Goal: Task Accomplishment & Management: Use online tool/utility

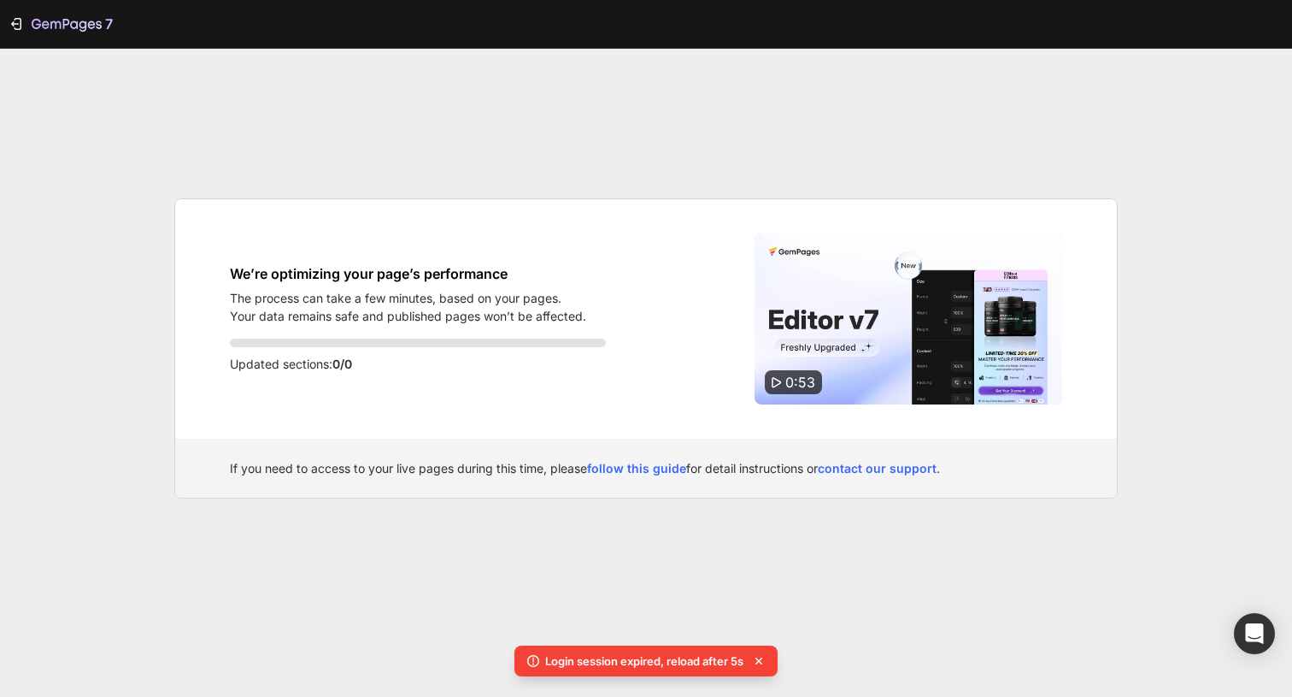
click at [580, 21] on div "7" at bounding box center [646, 24] width 1292 height 49
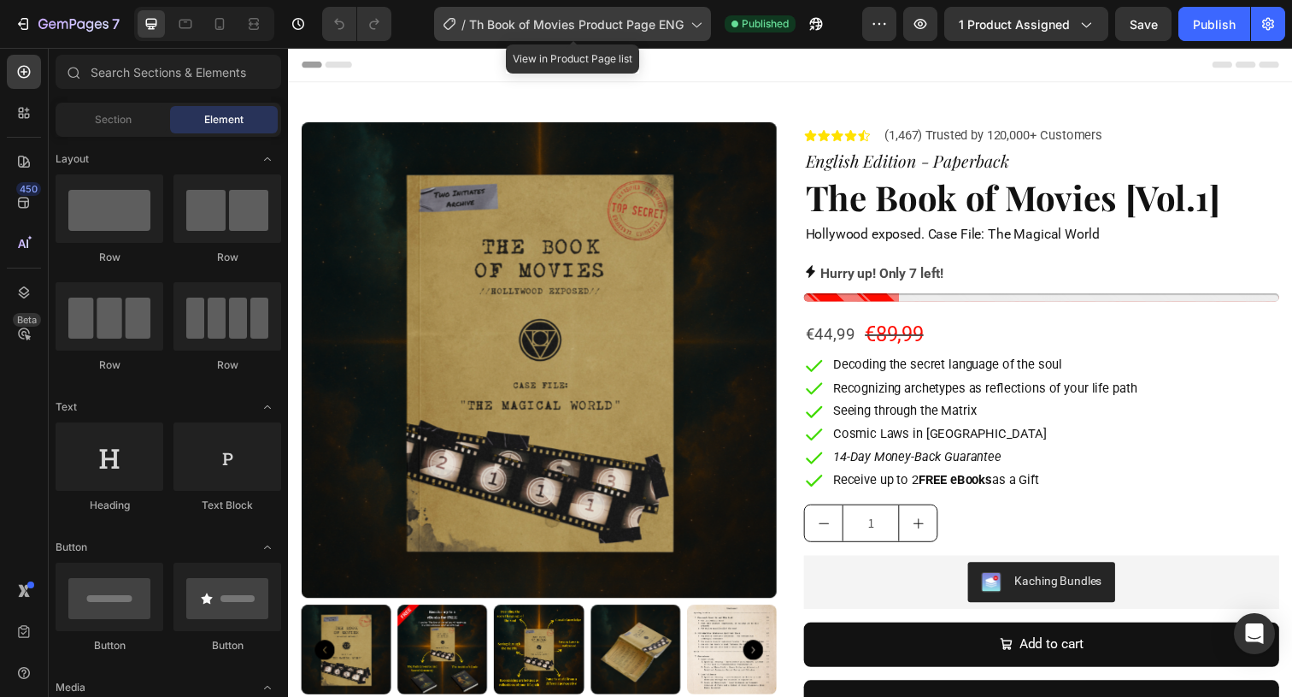
click at [638, 24] on span "Th Book of Movies Product Page ENG" at bounding box center [576, 24] width 215 height 18
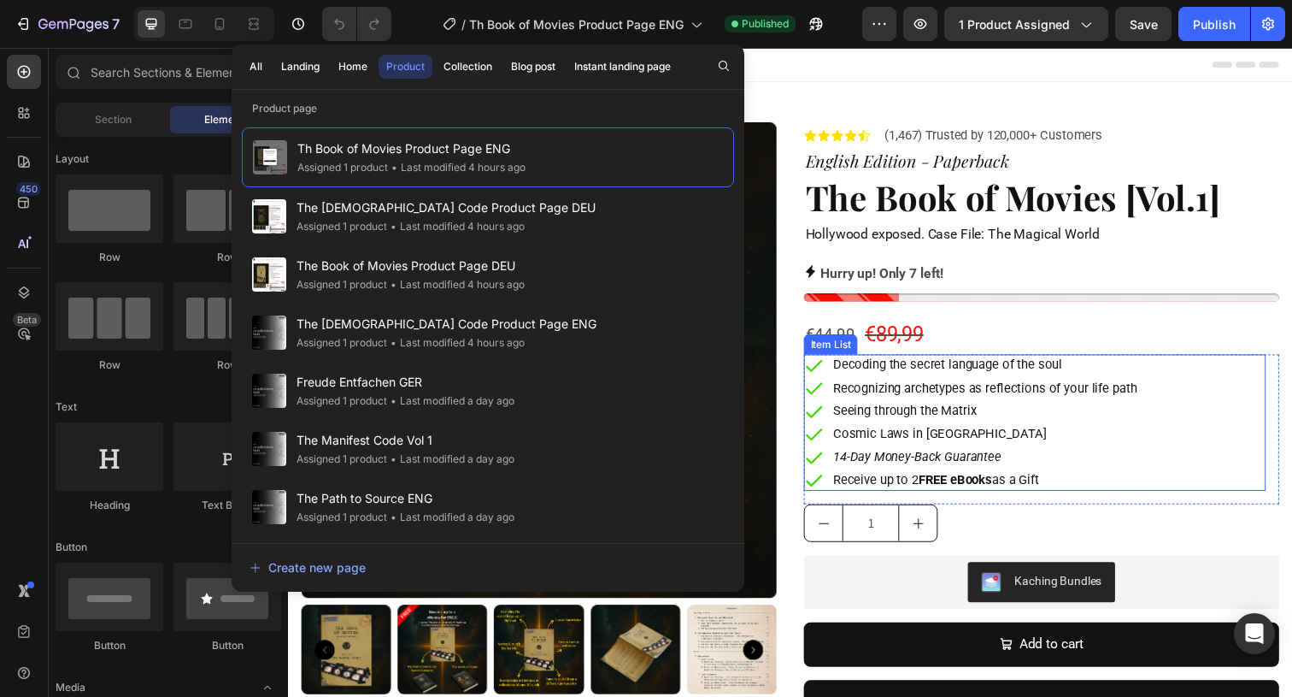
click at [843, 340] on div "Item List" at bounding box center [842, 350] width 55 height 21
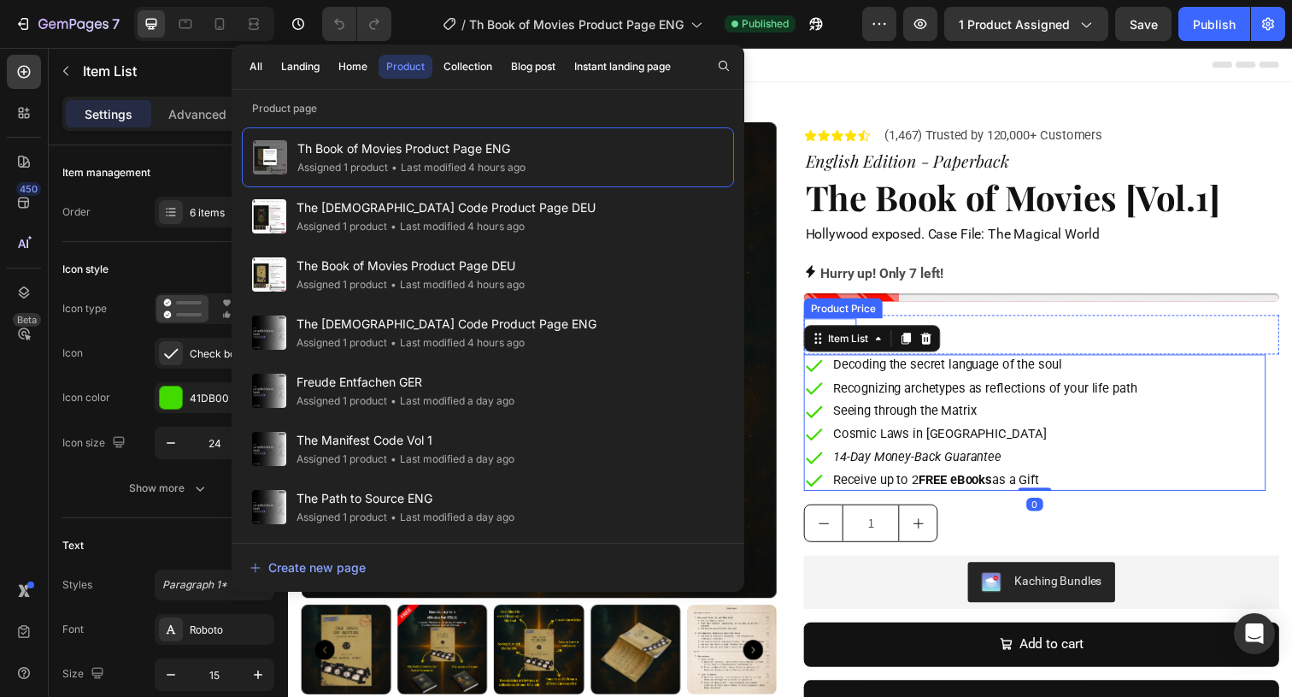
click at [851, 324] on div "€44,99" at bounding box center [842, 340] width 54 height 32
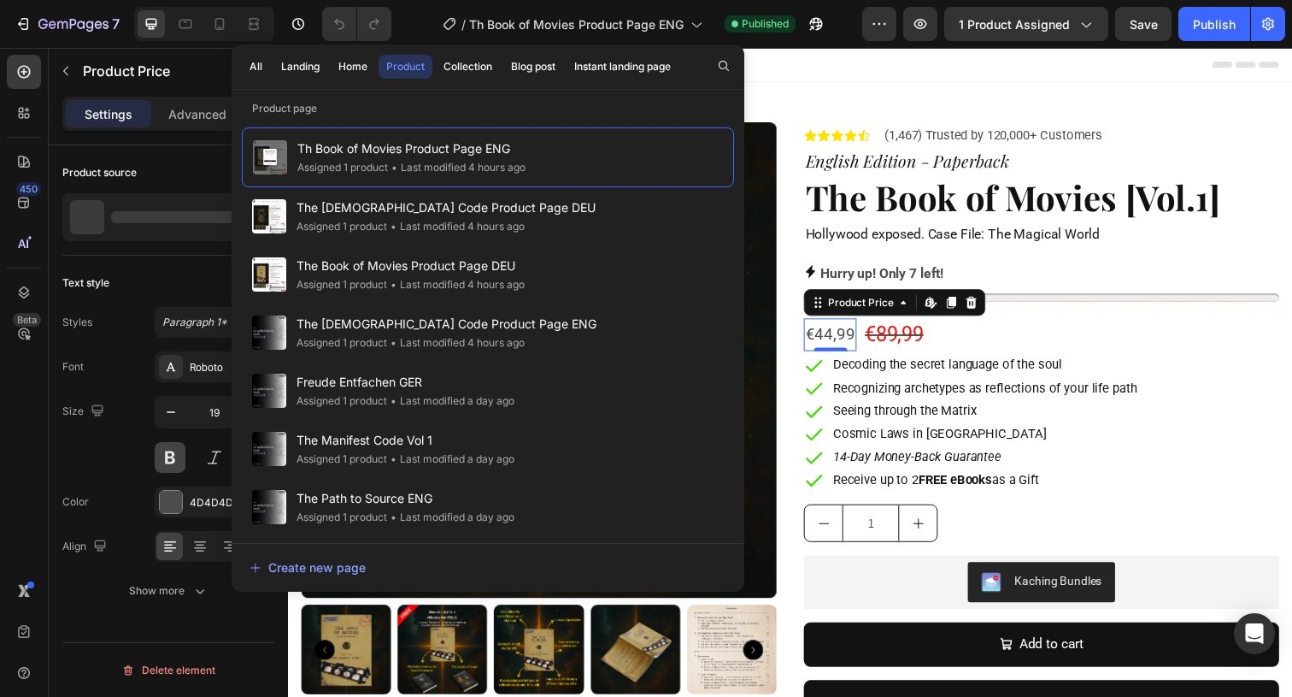
click at [174, 447] on button at bounding box center [170, 457] width 31 height 31
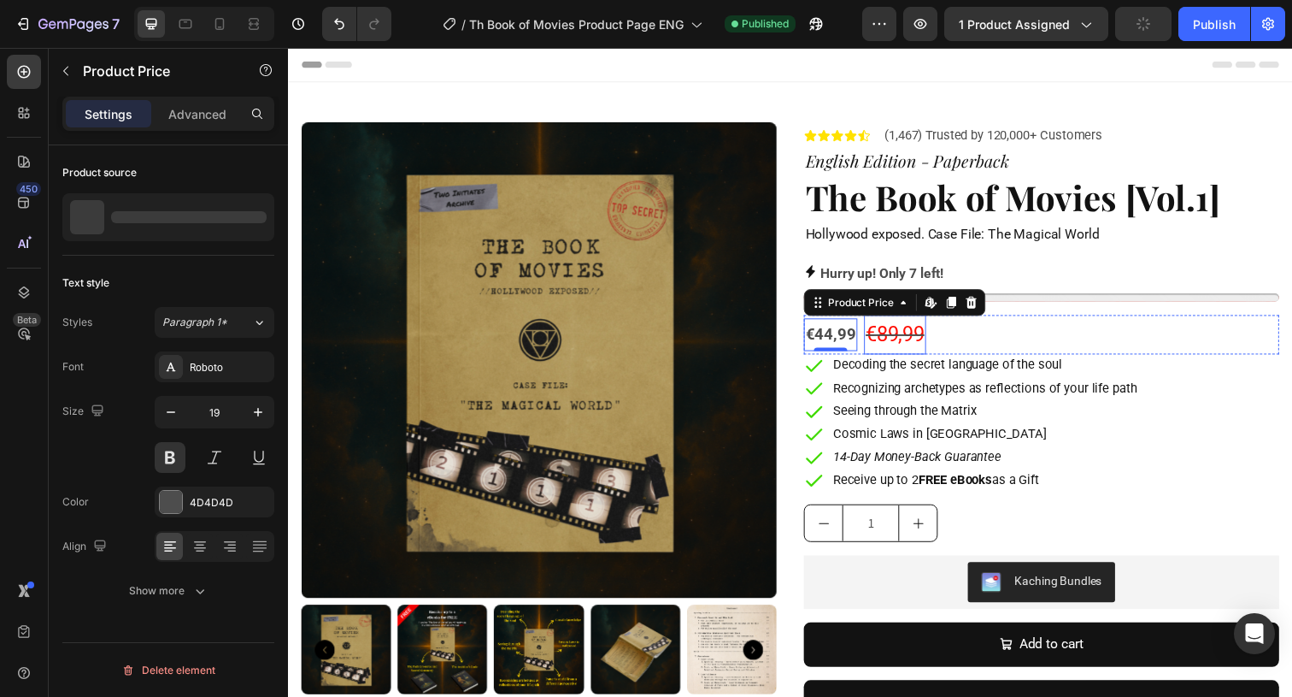
click at [894, 333] on div "€89,99" at bounding box center [907, 341] width 63 height 40
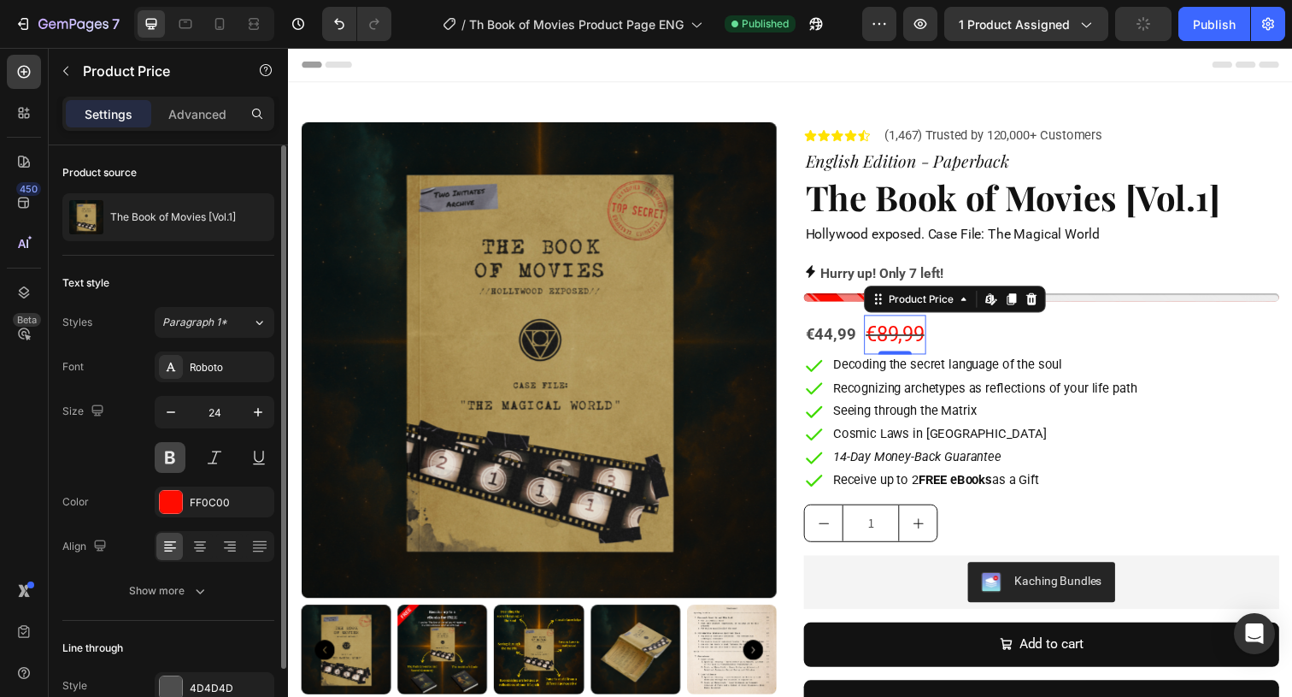
click at [179, 444] on button at bounding box center [170, 457] width 31 height 31
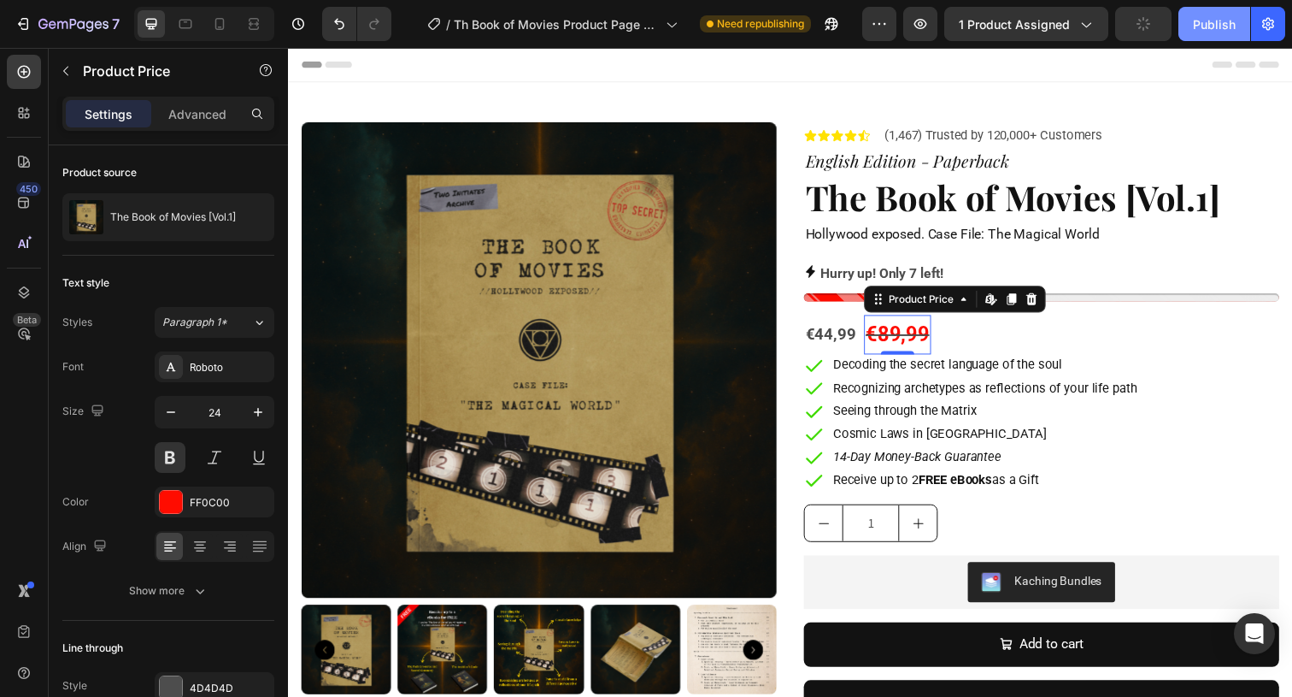
click at [1221, 17] on div "Publish" at bounding box center [1214, 24] width 43 height 18
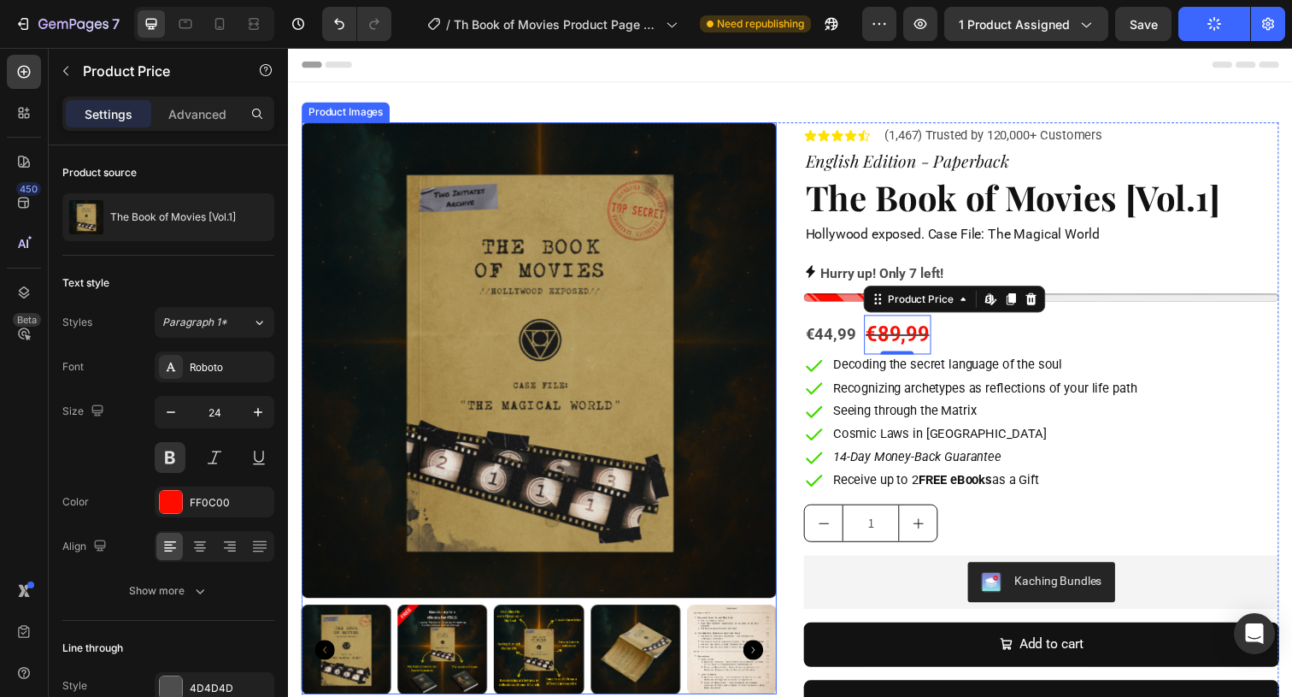
click at [719, 673] on img at bounding box center [741, 661] width 91 height 91
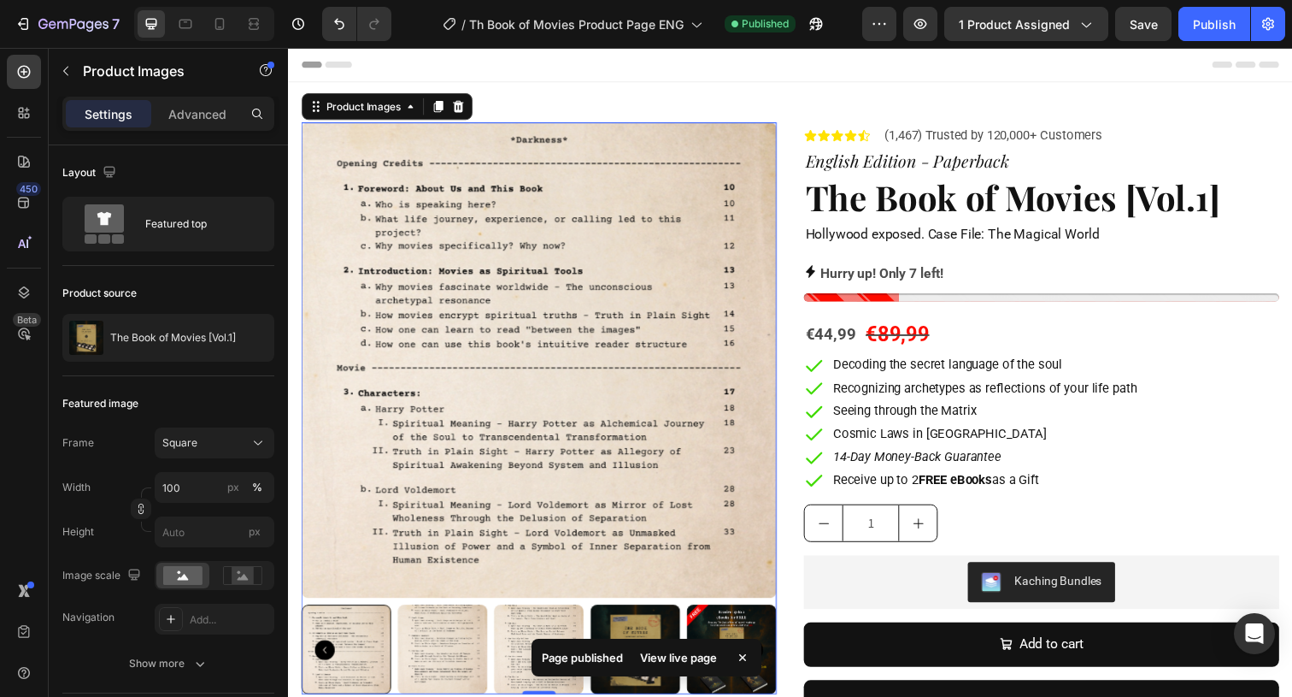
click at [532, 644] on div "Page published View live page" at bounding box center [647, 657] width 230 height 38
click at [512, 641] on img at bounding box center [543, 661] width 91 height 91
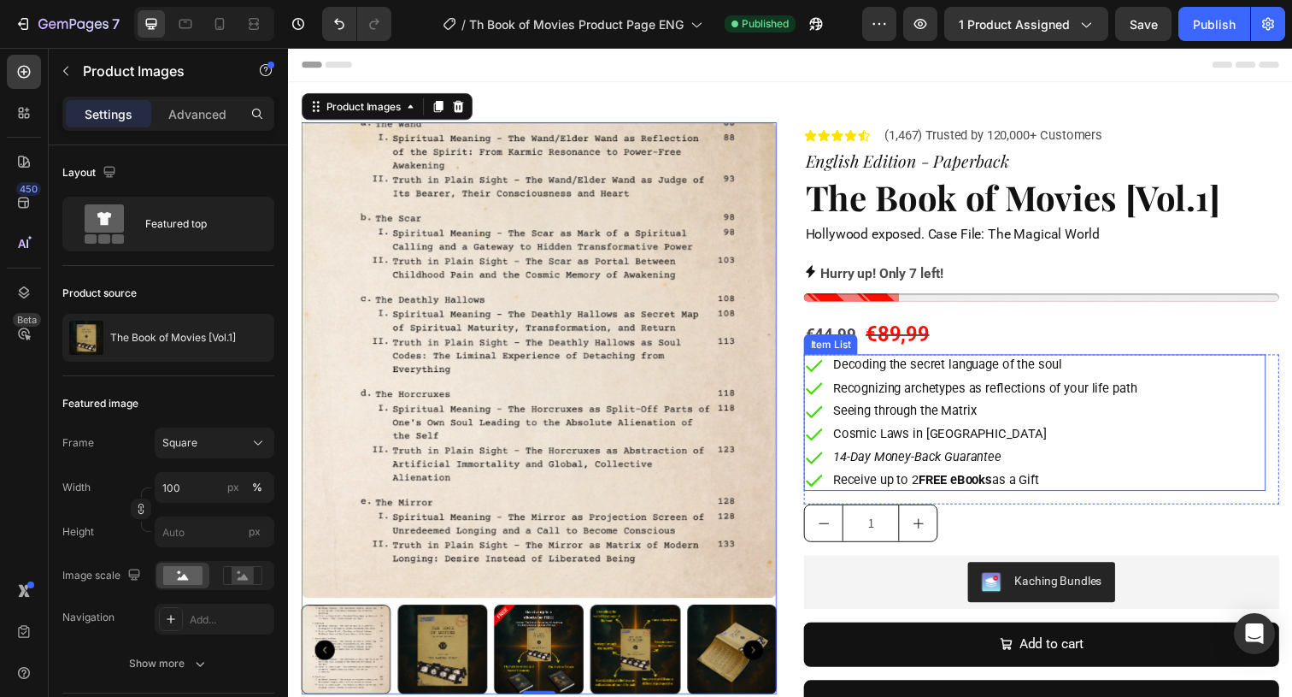
click at [1178, 485] on div "Decoding the secret language of the soul Recognizing archetypes as reflections …" at bounding box center [1051, 430] width 472 height 139
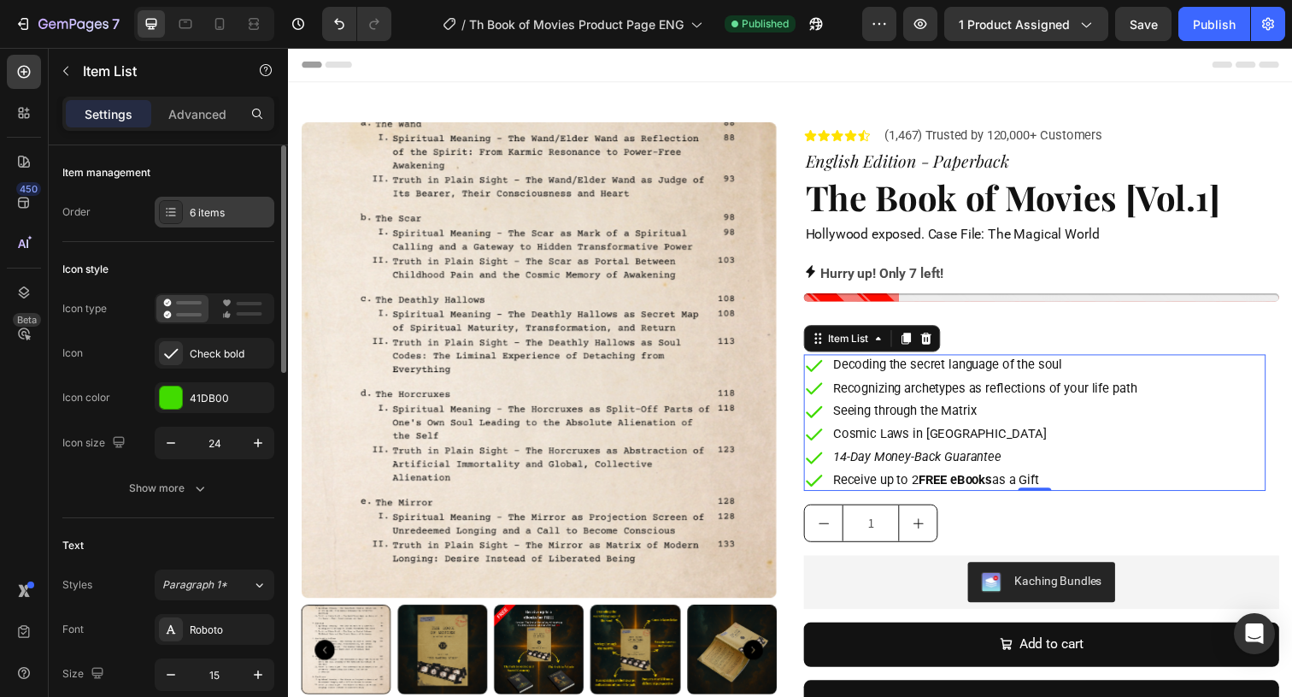
click at [223, 205] on div "6 items" at bounding box center [230, 212] width 80 height 15
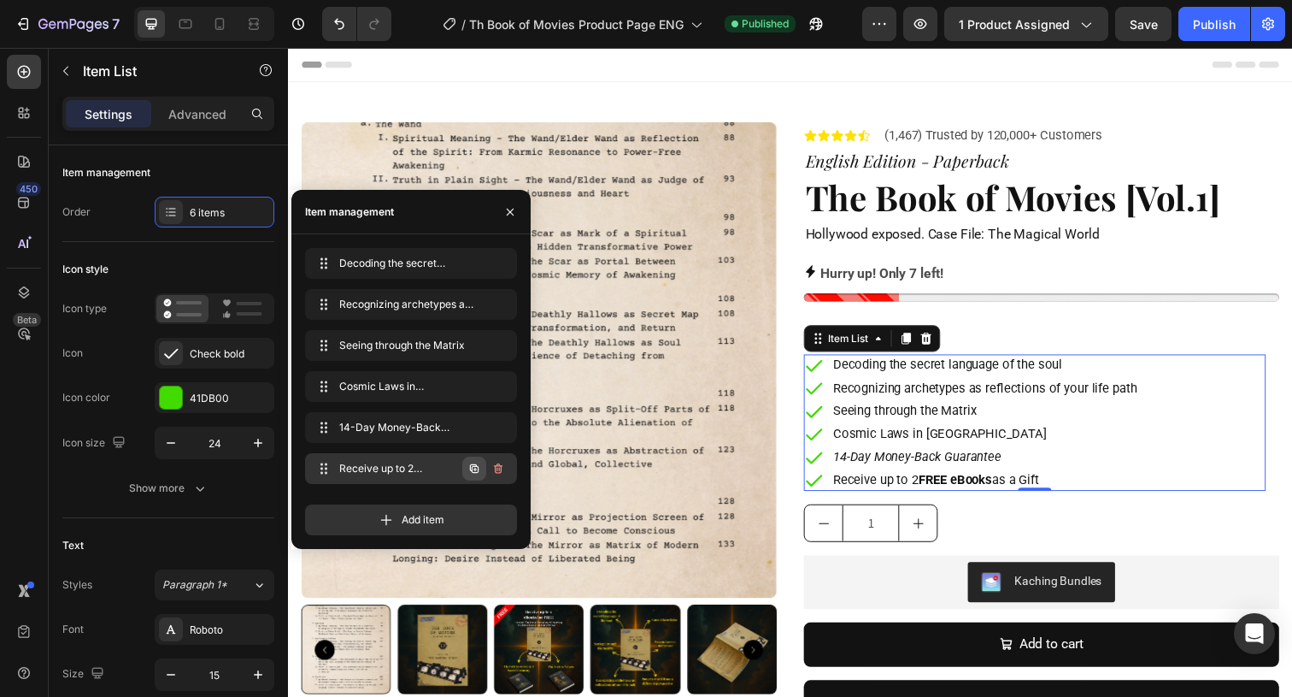
click at [474, 469] on icon "button" at bounding box center [475, 469] width 14 height 14
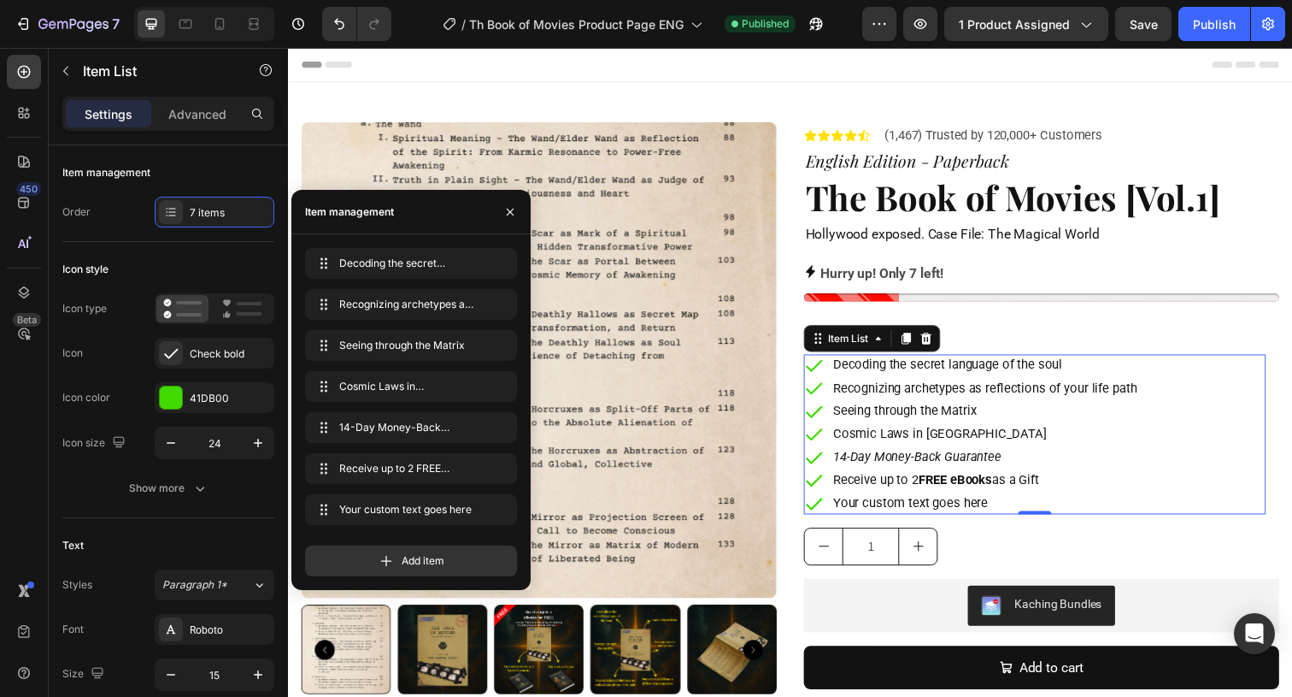
click at [914, 517] on div "Your custom text goes here" at bounding box center [999, 513] width 315 height 22
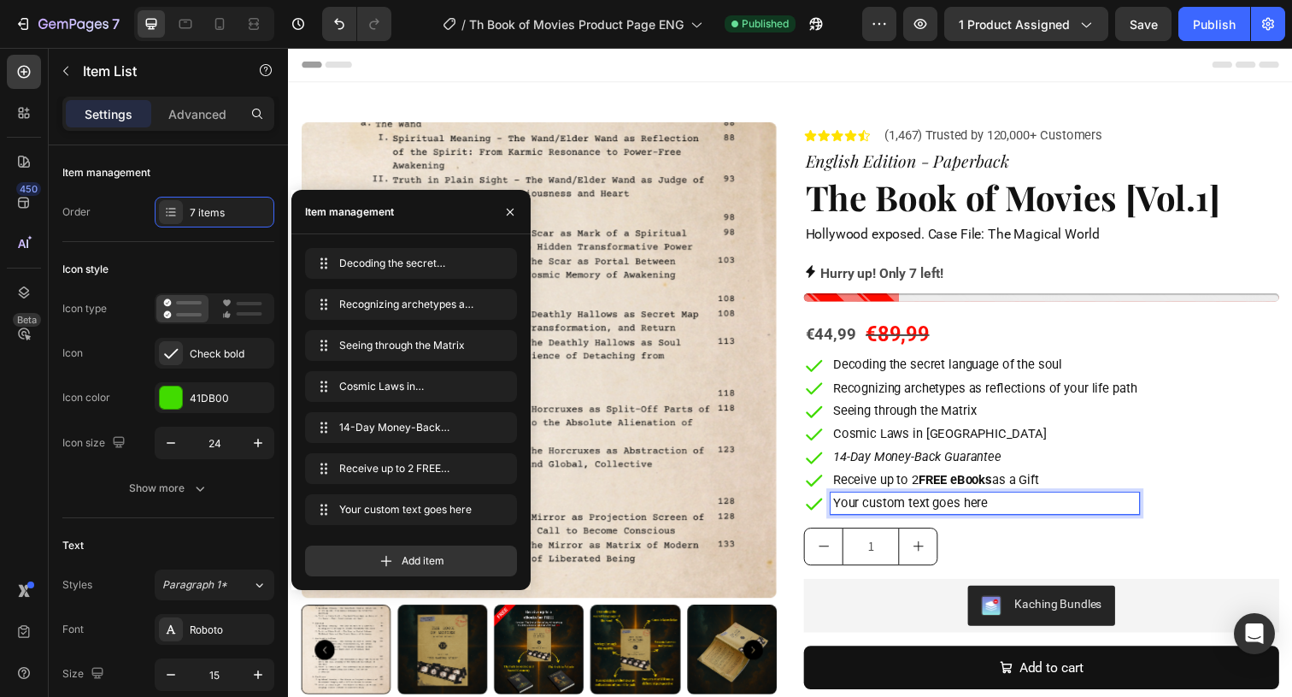
click at [914, 517] on p "Your custom text goes here" at bounding box center [999, 512] width 310 height 17
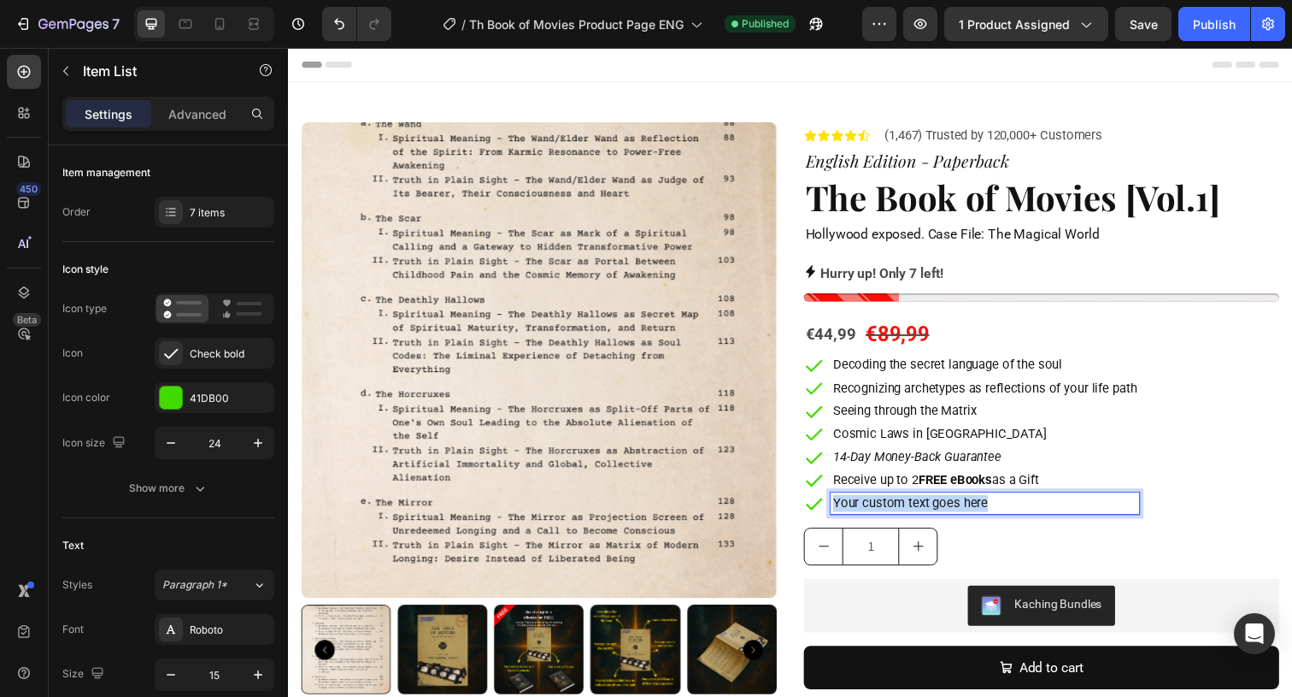
click at [914, 517] on p "Your custom text goes here" at bounding box center [999, 512] width 310 height 17
drag, startPoint x: 933, startPoint y: 511, endPoint x: 874, endPoint y: 515, distance: 59.9
click at [874, 515] on p "Over 270 pages of pure gnosis" at bounding box center [999, 512] width 310 height 17
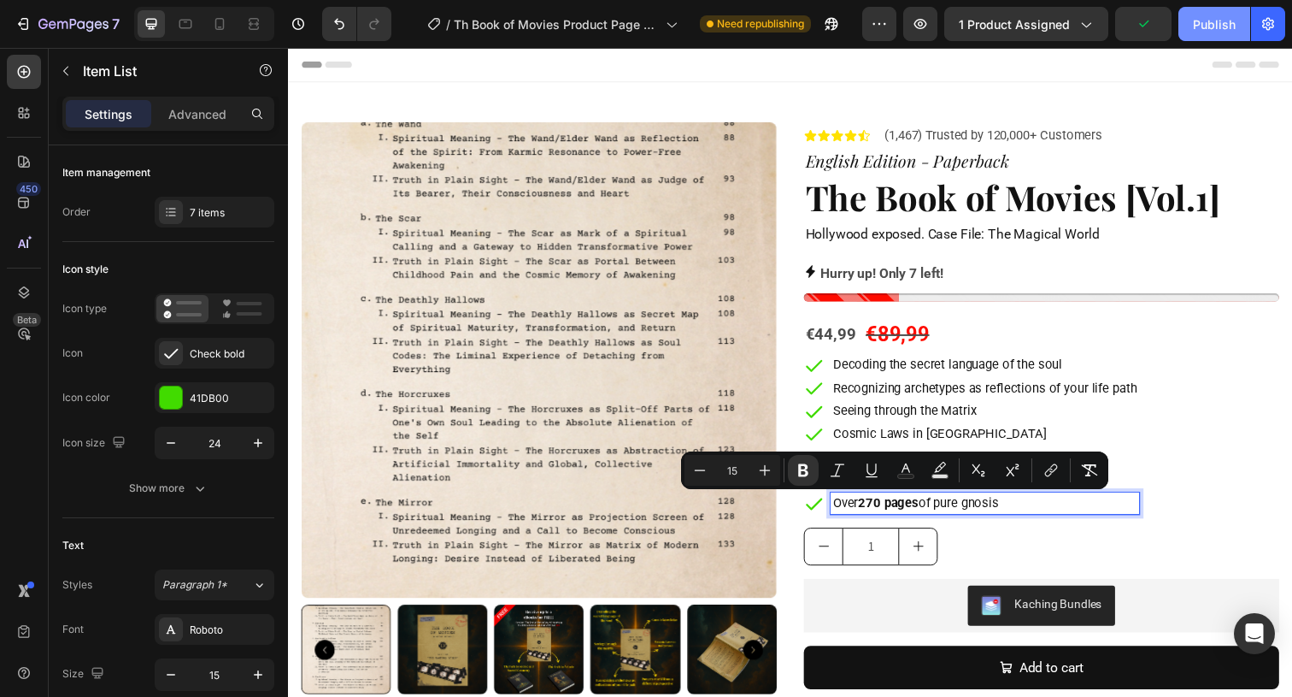
click at [1214, 15] on div "Publish" at bounding box center [1214, 24] width 43 height 18
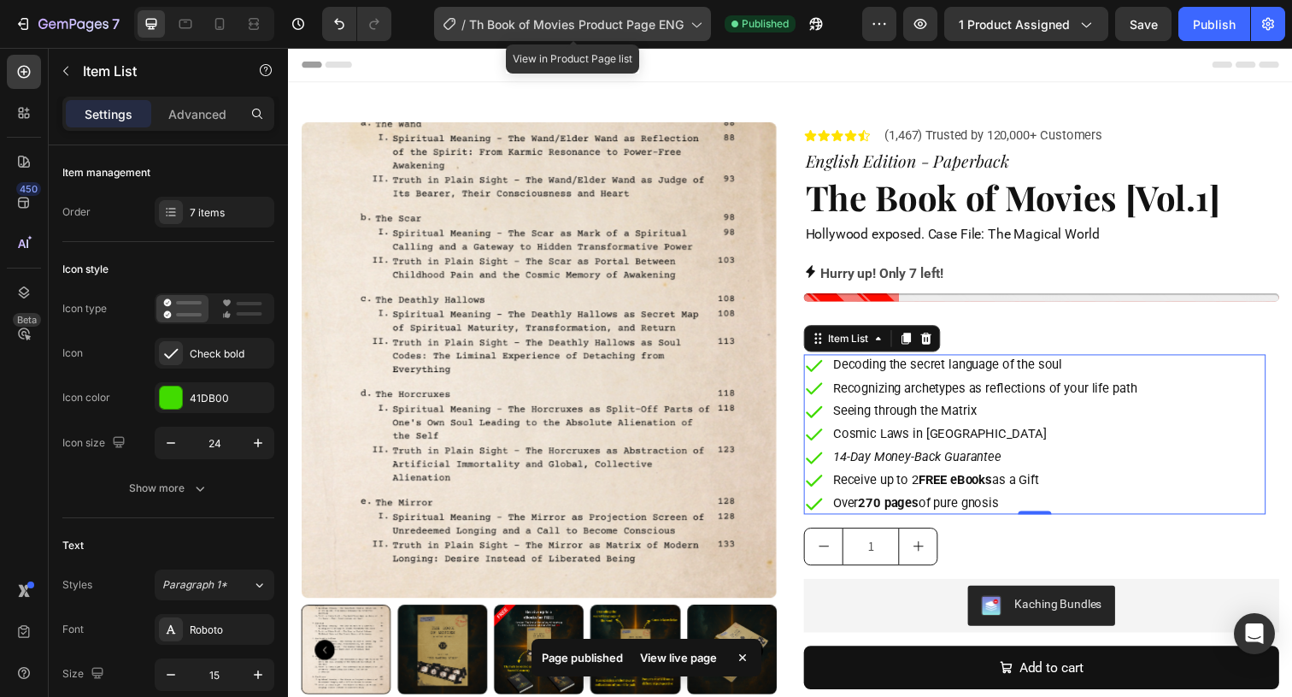
click at [639, 26] on span "Th Book of Movies Product Page ENG" at bounding box center [576, 24] width 215 height 18
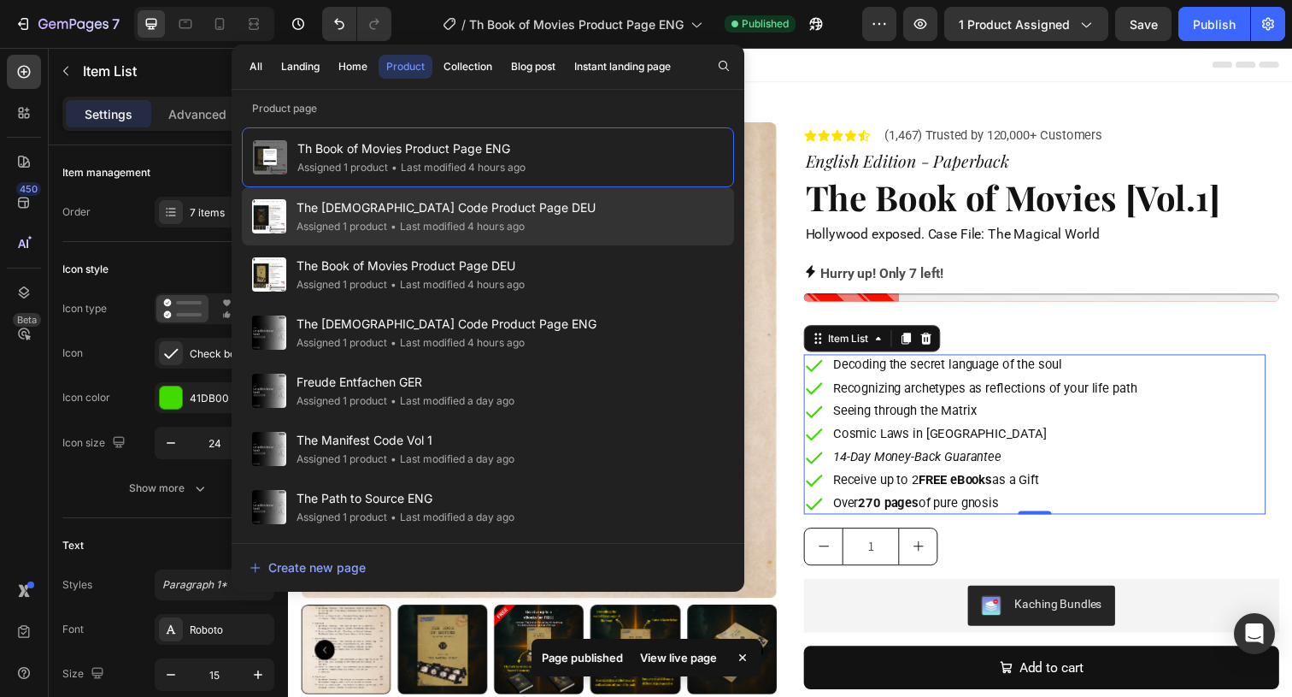
click at [546, 245] on div "The God Code Product Page DEU Assigned 1 product • Last modified 4 hours ago" at bounding box center [488, 274] width 492 height 58
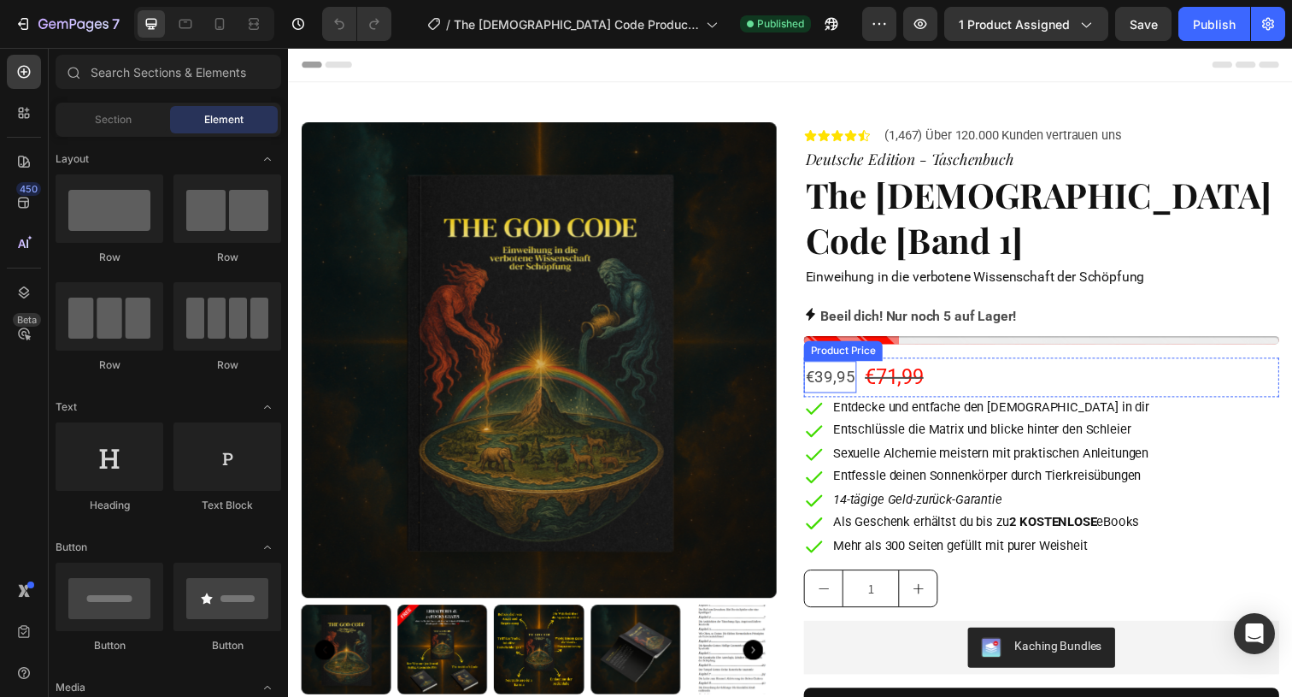
click at [854, 368] on div "€39,95" at bounding box center [842, 384] width 54 height 32
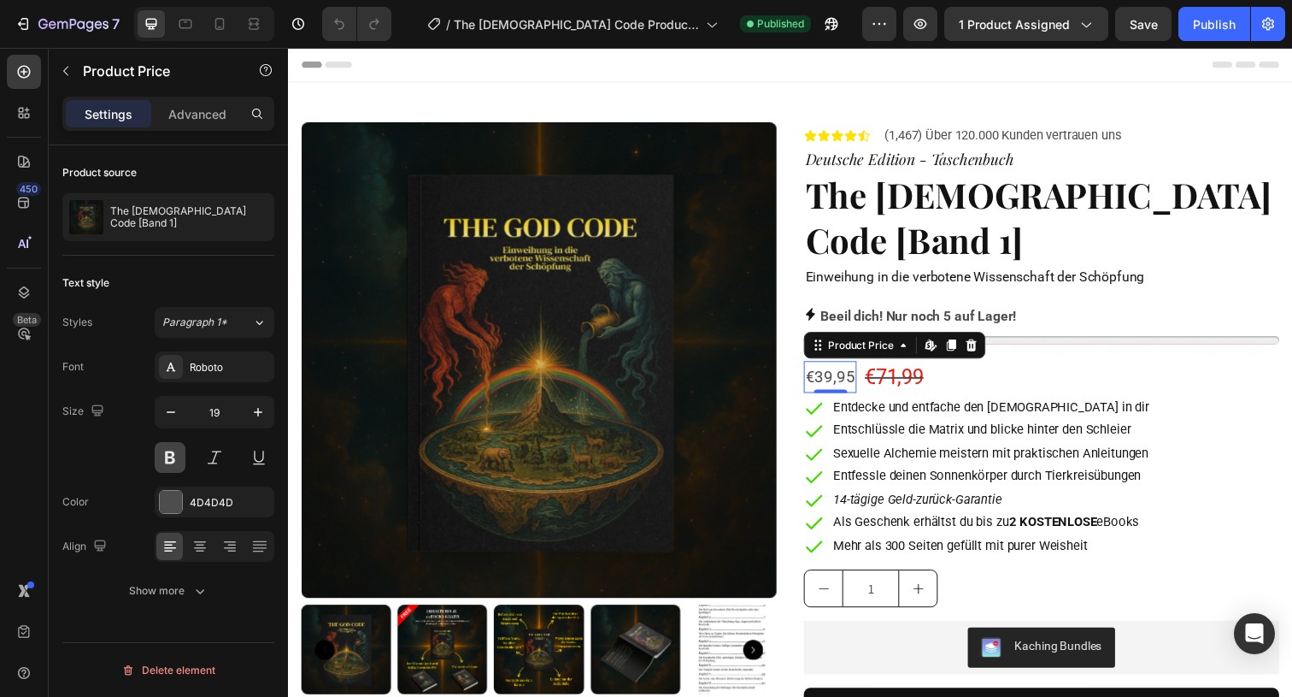
click at [179, 459] on button at bounding box center [170, 457] width 31 height 31
click at [908, 364] on div "€71,99" at bounding box center [907, 384] width 63 height 40
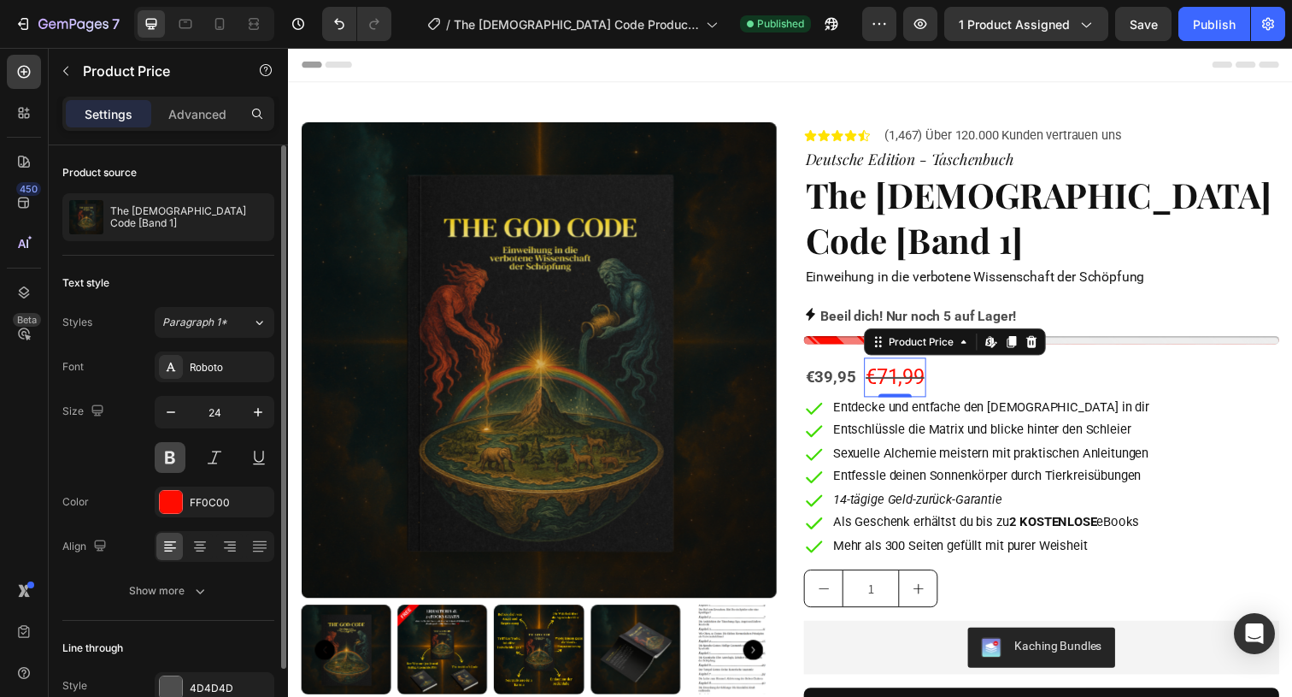
click at [174, 451] on button at bounding box center [170, 457] width 31 height 31
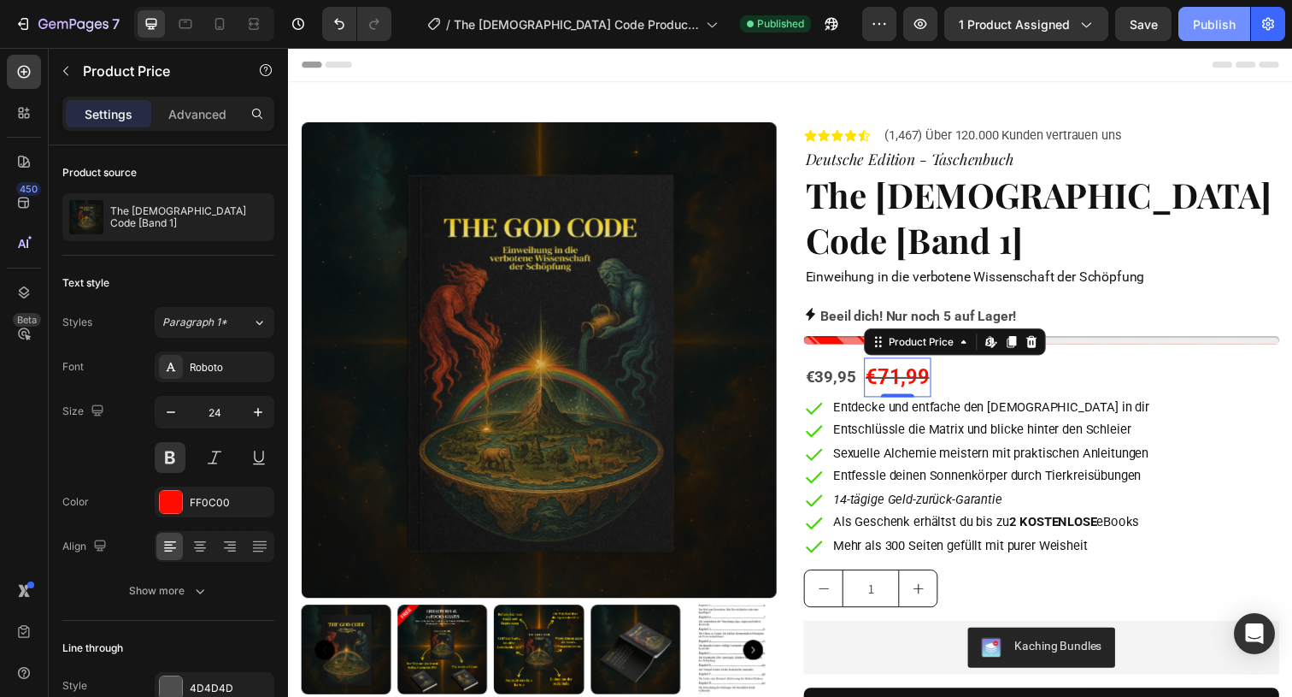
click at [1202, 9] on button "Publish" at bounding box center [1215, 24] width 72 height 34
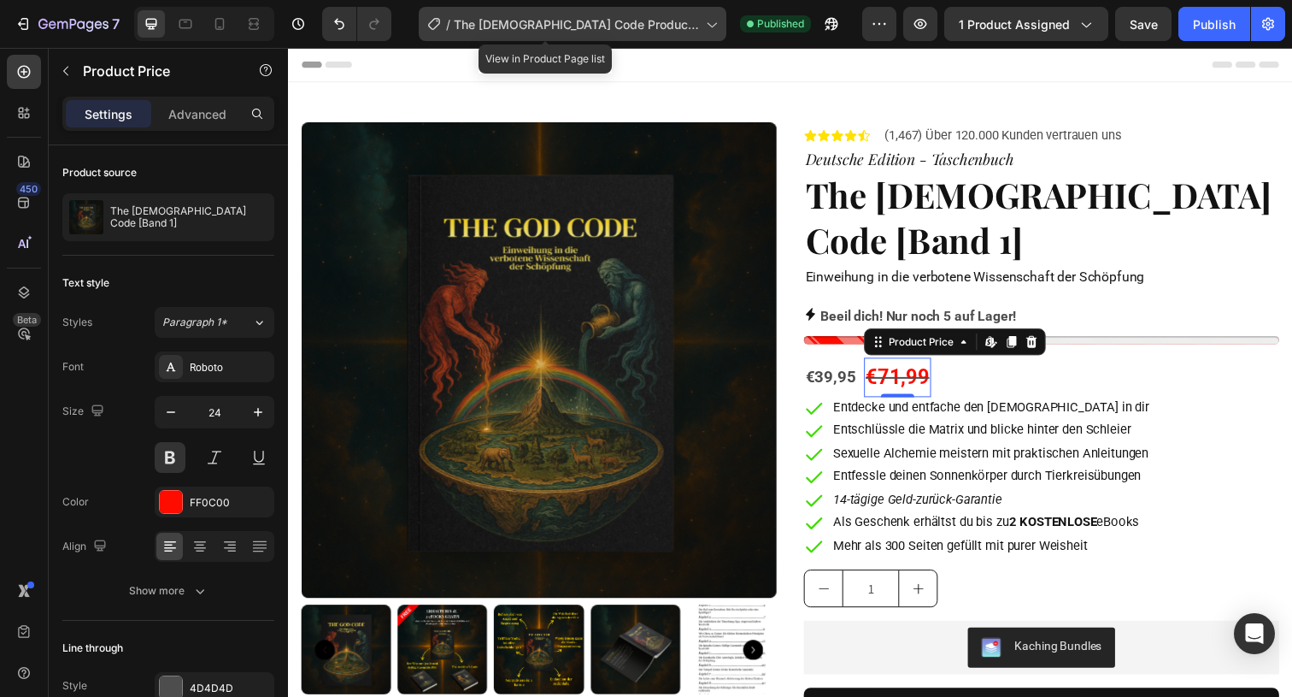
click at [653, 36] on div "/ The God Code Product Page DEU" at bounding box center [573, 24] width 308 height 34
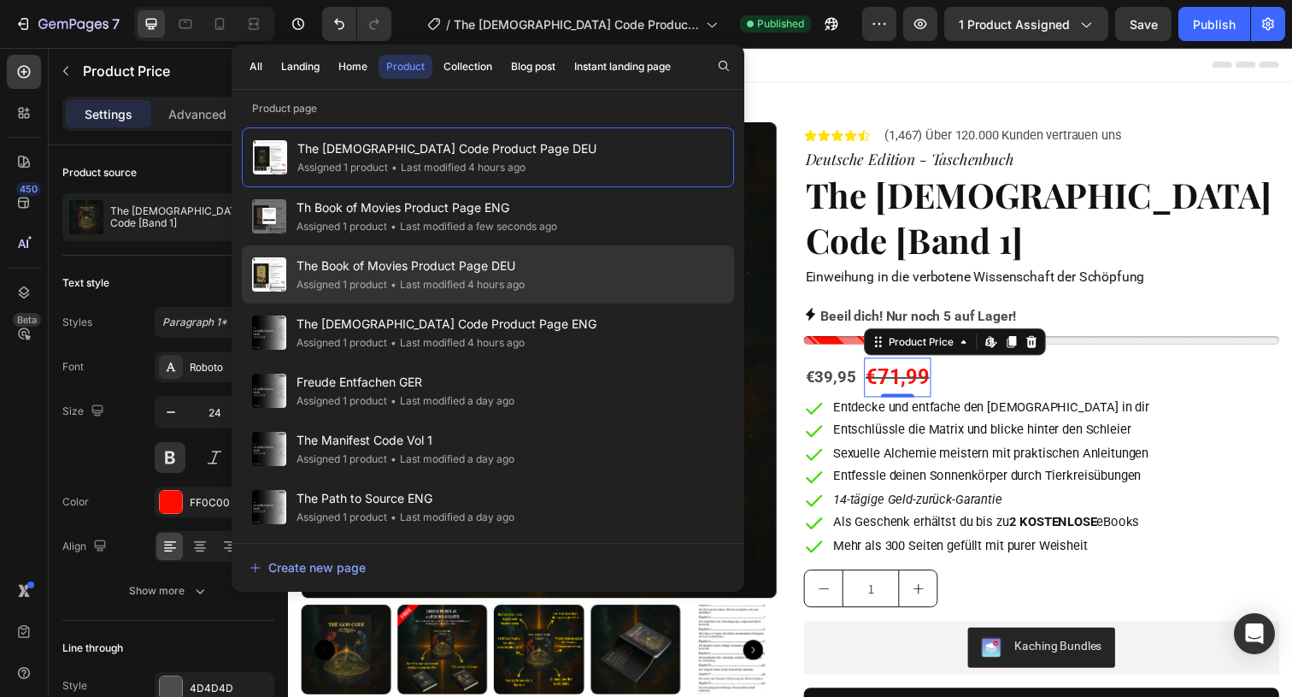
click at [522, 280] on div "• Last modified 4 hours ago" at bounding box center [456, 284] width 138 height 17
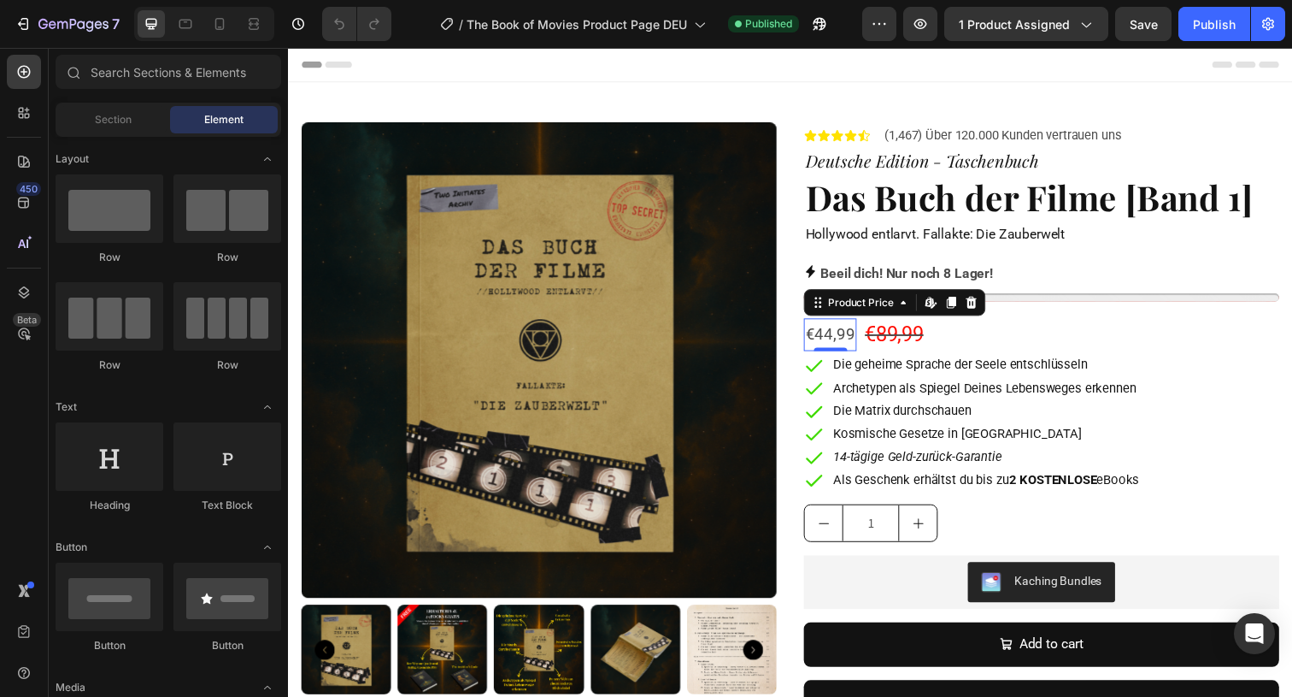
click at [825, 328] on div "€44,99" at bounding box center [842, 340] width 54 height 32
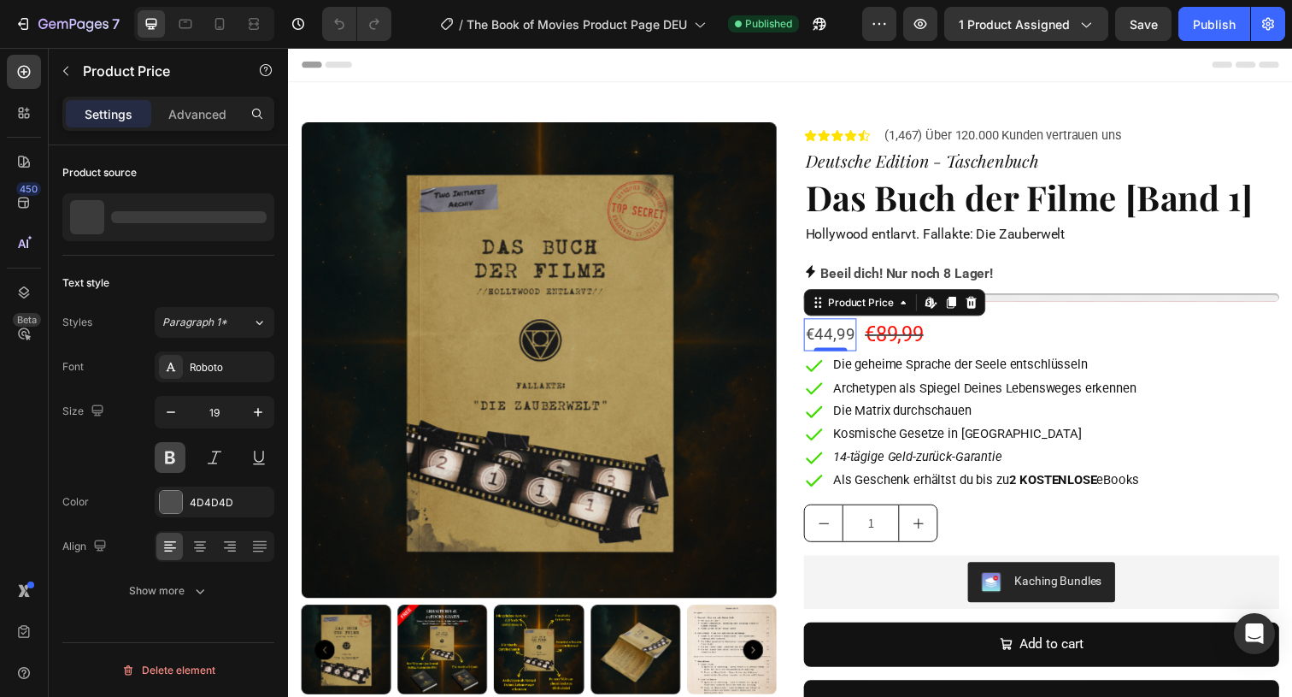
click at [159, 453] on button at bounding box center [170, 457] width 31 height 31
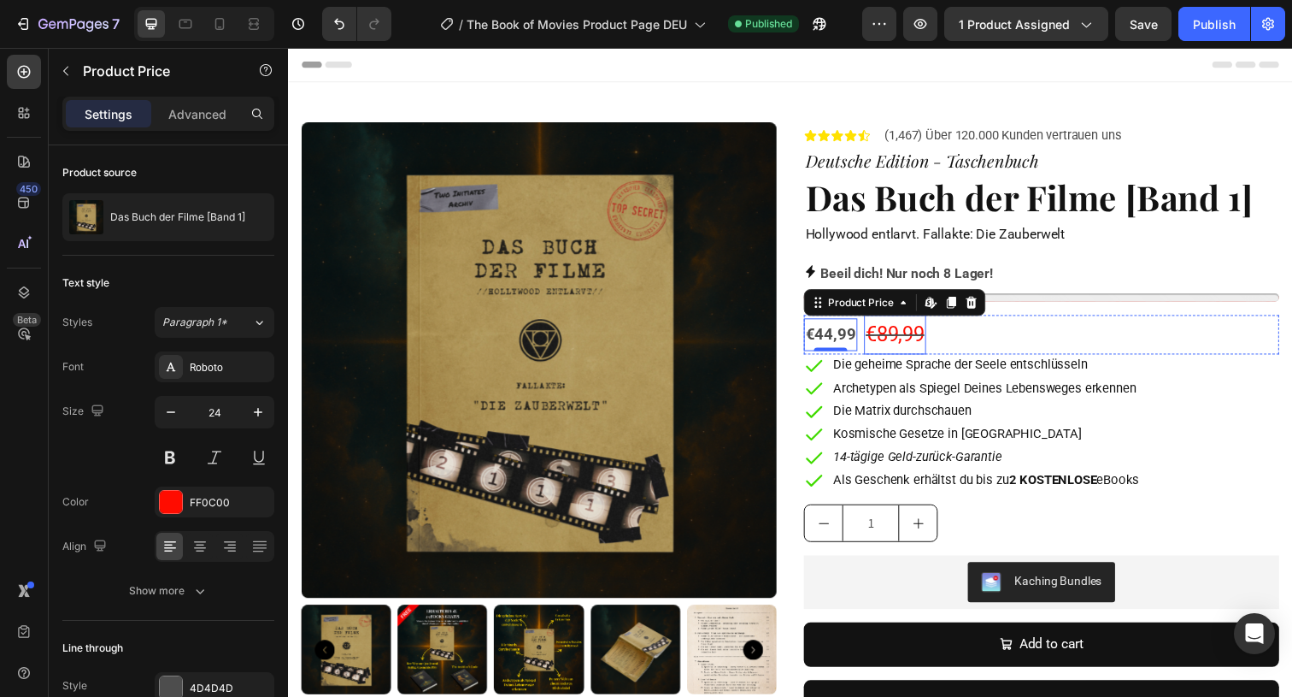
click at [903, 344] on div "€89,99" at bounding box center [907, 341] width 63 height 40
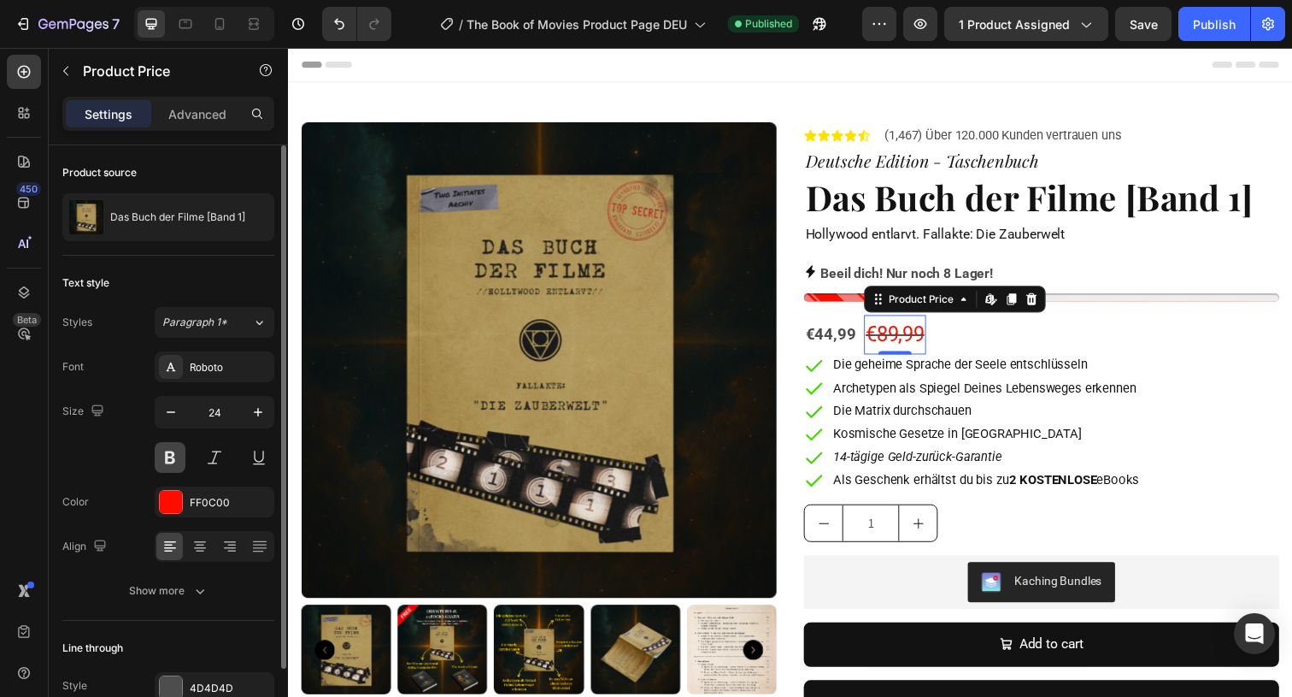
click at [179, 458] on button at bounding box center [170, 457] width 31 height 31
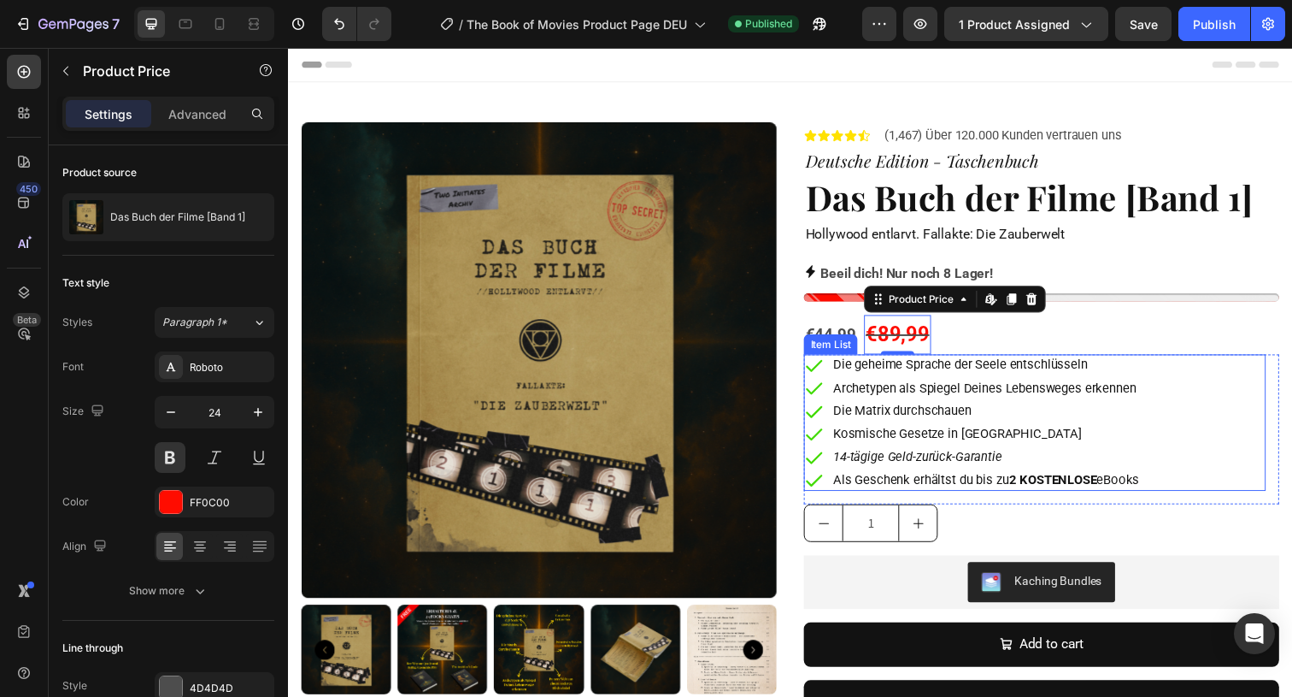
click at [1171, 455] on div "Die geheime Sprache der Seele entschlüsseln Archetypen als Spiegel Deines Leben…" at bounding box center [1051, 430] width 472 height 139
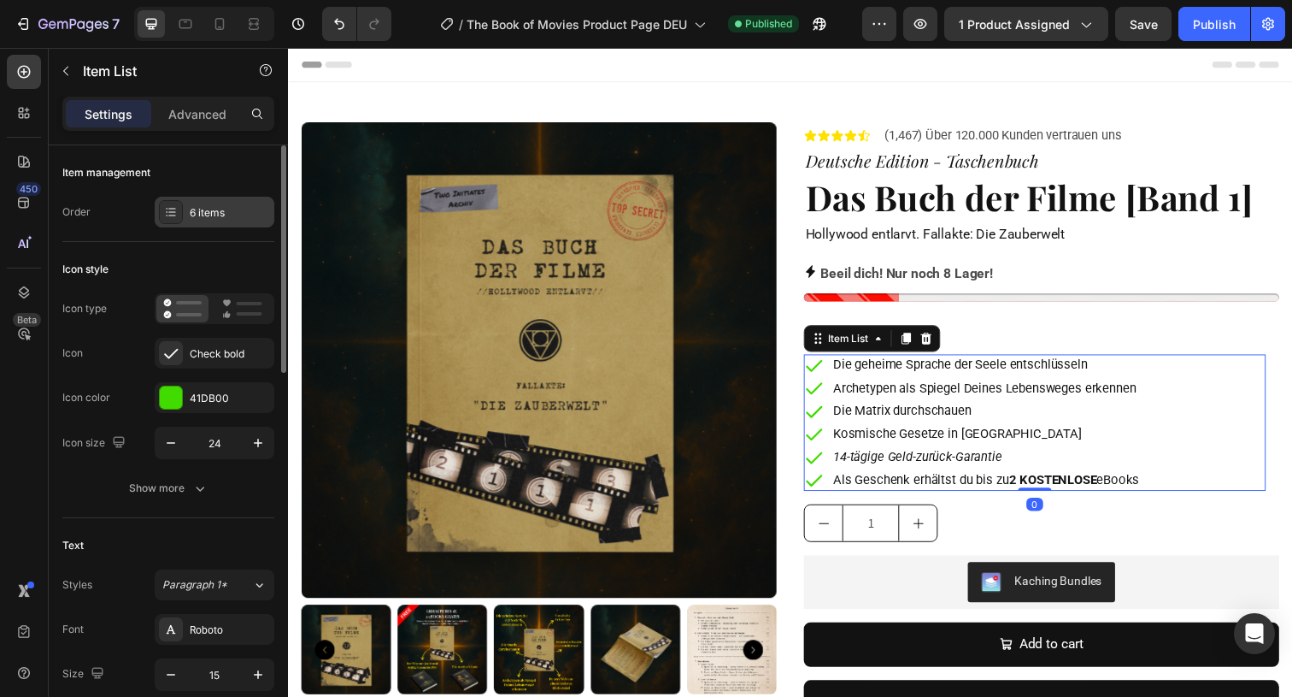
click at [209, 224] on div "6 items" at bounding box center [215, 212] width 120 height 31
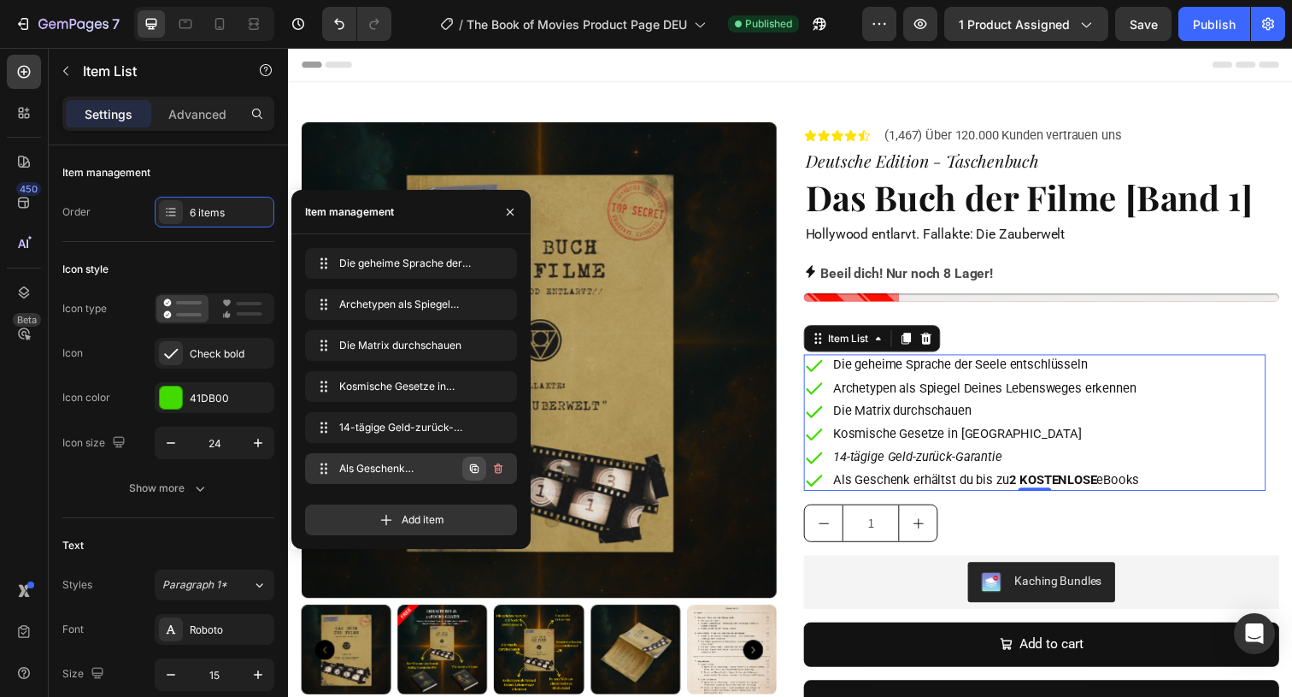
click at [480, 468] on icon "button" at bounding box center [475, 469] width 14 height 14
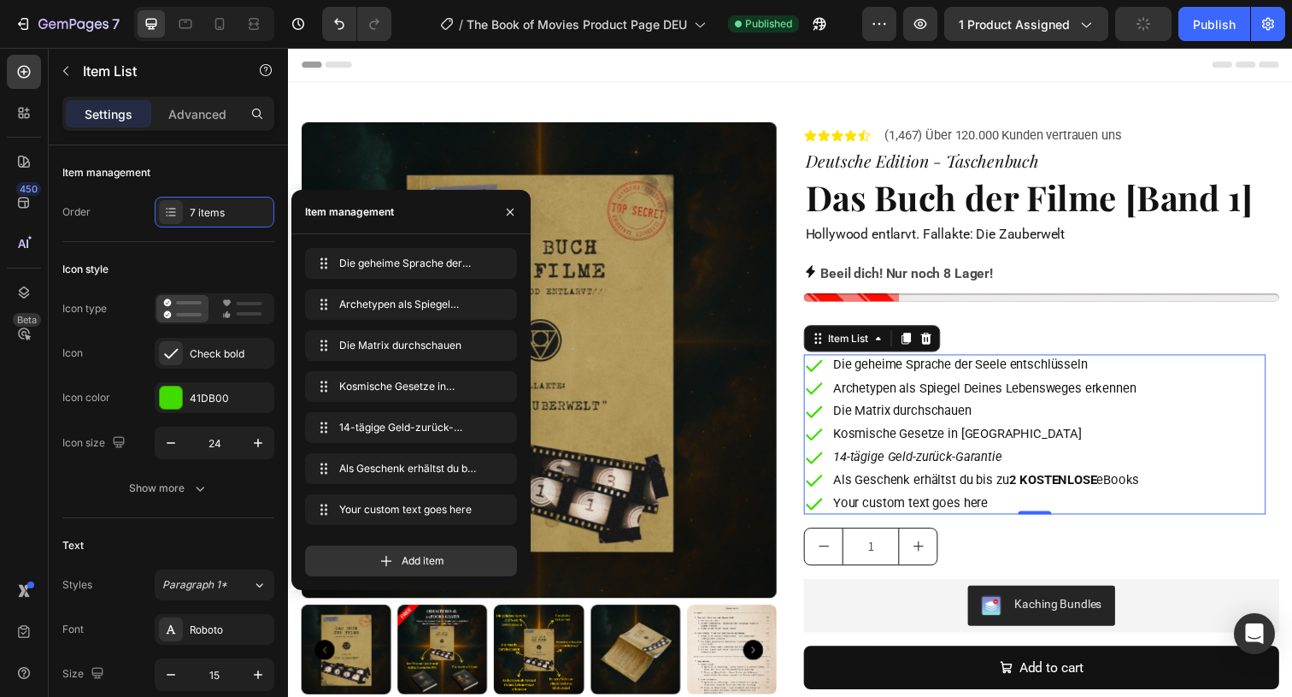
click at [980, 516] on div "Your custom text goes here" at bounding box center [1001, 513] width 318 height 22
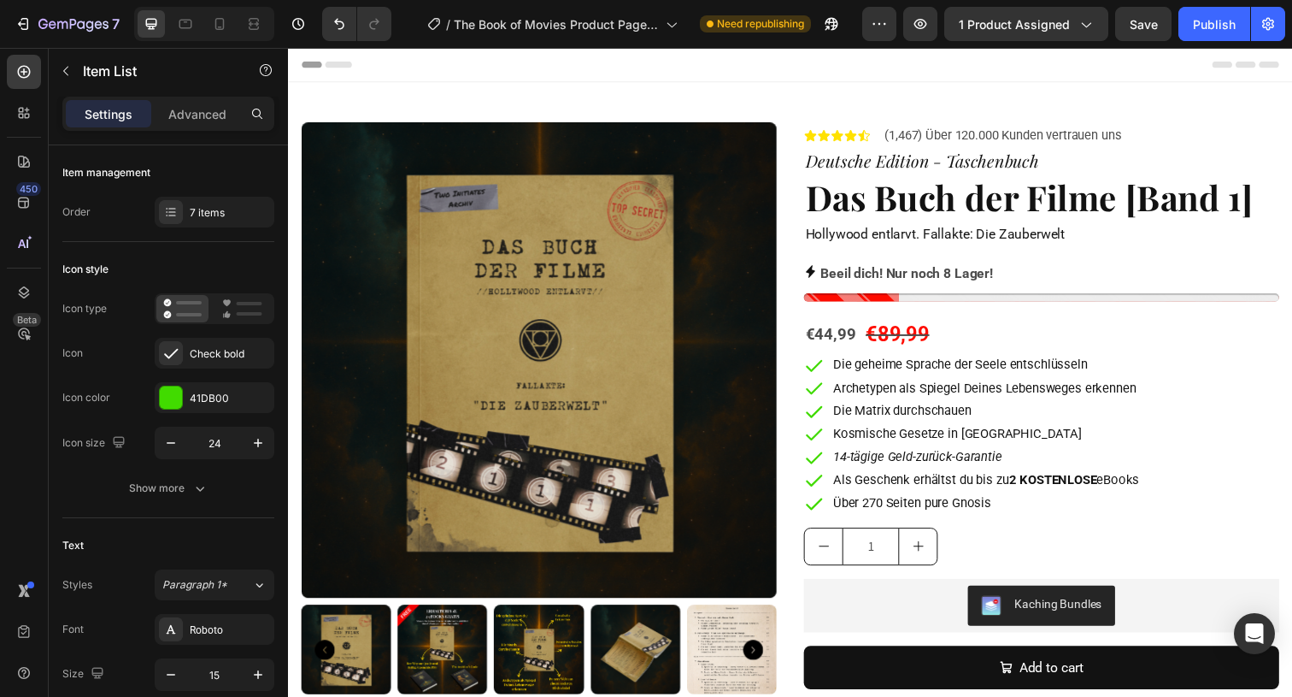
click at [915, 514] on p "Über 270 Seiten pure Gnosis" at bounding box center [1000, 512] width 313 height 17
drag, startPoint x: 932, startPoint y: 512, endPoint x: 877, endPoint y: 515, distance: 54.8
click at [877, 515] on p "Über 270 Seiten pure Gnosis" at bounding box center [1000, 512] width 313 height 17
click at [894, 511] on p "Über 270 Seiten pure Gnosis" at bounding box center [1000, 512] width 313 height 17
drag, startPoint x: 875, startPoint y: 514, endPoint x: 933, endPoint y: 515, distance: 58.1
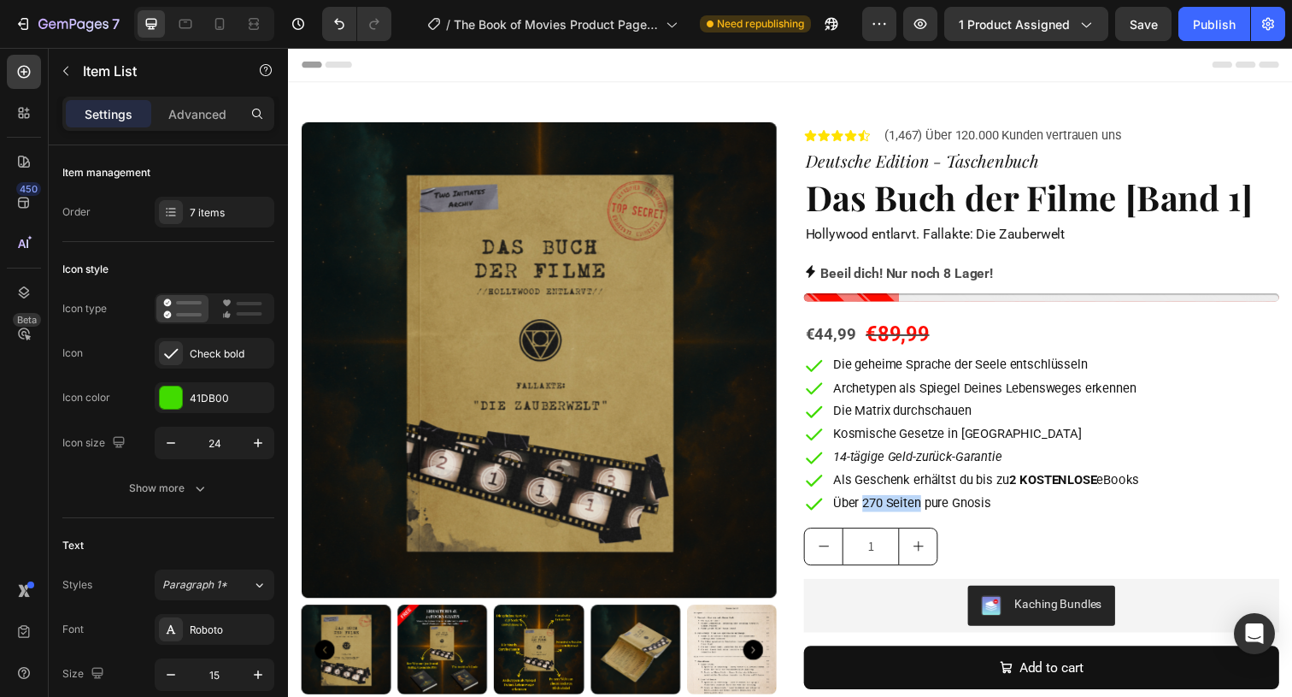
click at [933, 515] on p "Über 270 Seiten pure Gnosis" at bounding box center [1000, 512] width 313 height 17
click at [932, 515] on p "Über 270 Seiten pure Gnosis" at bounding box center [1000, 512] width 313 height 17
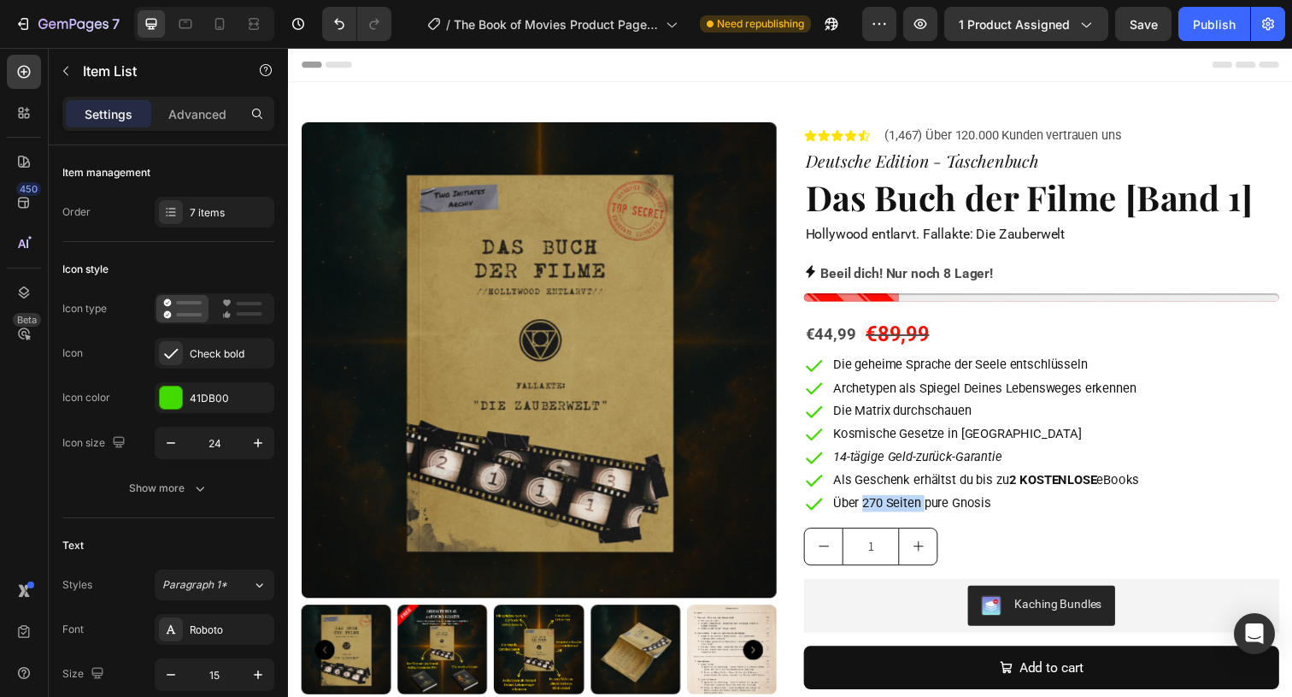
drag, startPoint x: 932, startPoint y: 515, endPoint x: 874, endPoint y: 514, distance: 57.3
click at [874, 514] on p "Über 270 Seiten pure Gnosis" at bounding box center [1000, 512] width 313 height 17
click at [891, 491] on p "Als Geschenk erhältst du bis zu 2 KOSTENLOSE eBooks" at bounding box center [1000, 489] width 313 height 17
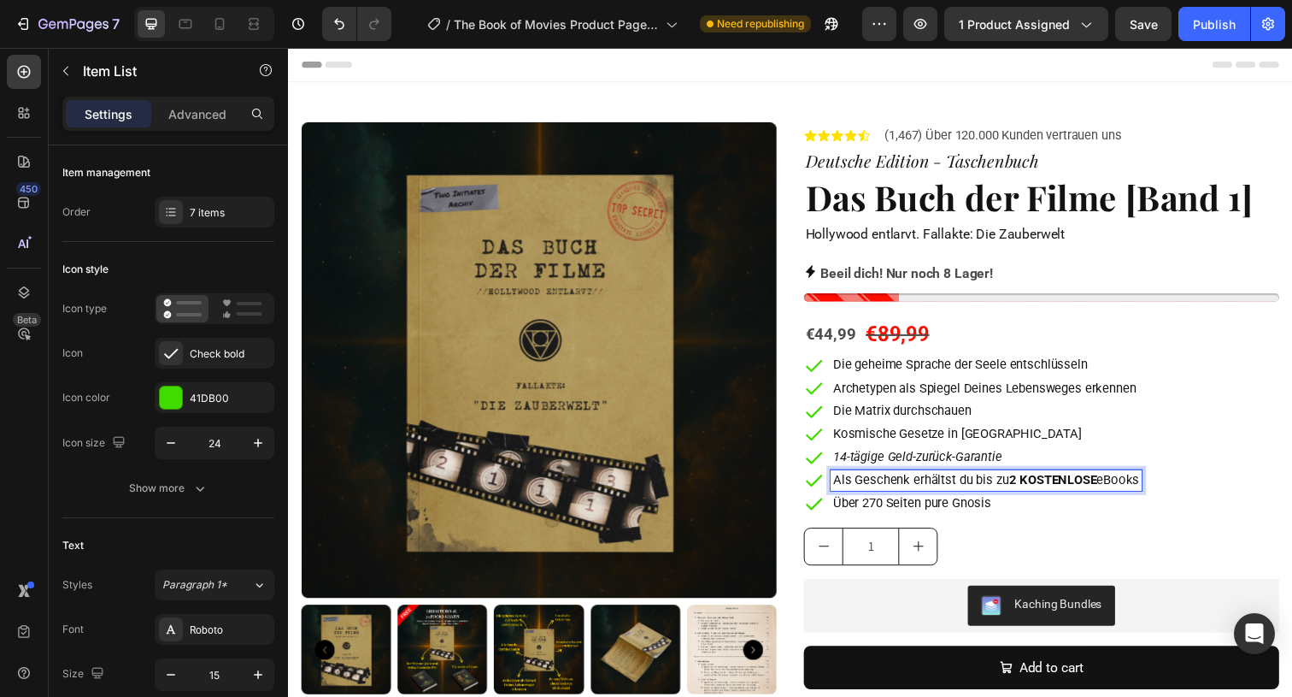
click at [892, 507] on p "Über 270 Seiten pure Gnosis" at bounding box center [1000, 512] width 313 height 17
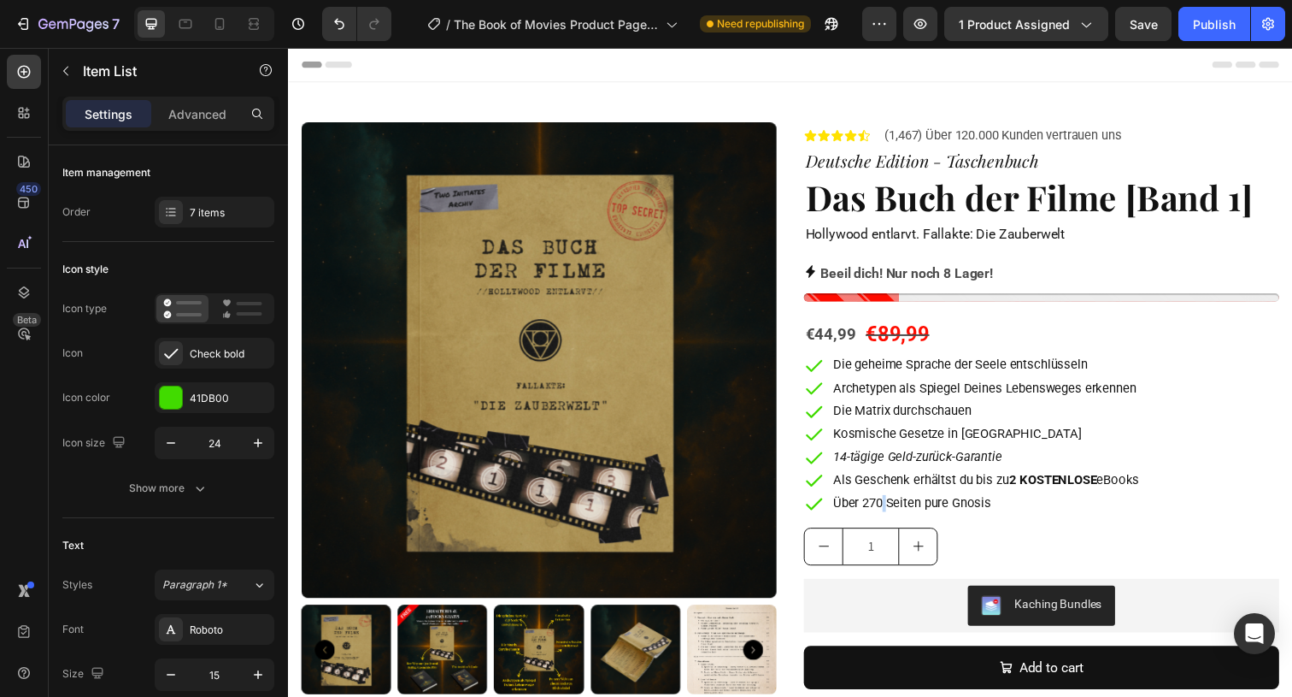
click at [892, 507] on p "Über 270 Seiten pure Gnosis" at bounding box center [1000, 512] width 313 height 17
click at [890, 511] on p "Über 270 Seiten pure Gnosis" at bounding box center [1000, 512] width 313 height 17
drag, startPoint x: 880, startPoint y: 511, endPoint x: 950, endPoint y: 515, distance: 69.3
click at [950, 515] on p "Über 270 Seiten pure Gnosis" at bounding box center [1000, 512] width 313 height 17
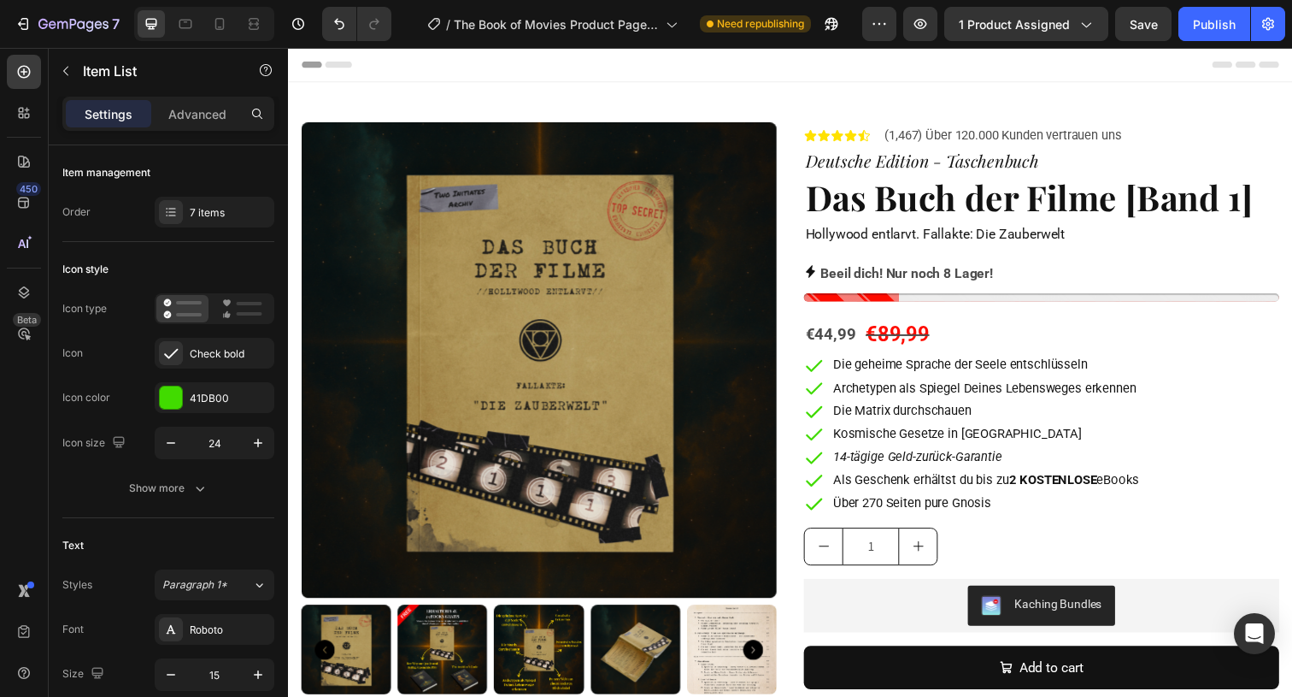
click at [931, 514] on p "Über 270 Seiten pure Gnosis" at bounding box center [1000, 512] width 313 height 17
drag, startPoint x: 931, startPoint y: 514, endPoint x: 876, endPoint y: 514, distance: 54.7
click at [876, 515] on p "Über 270 Seiten pure Gnosis" at bounding box center [1000, 512] width 313 height 17
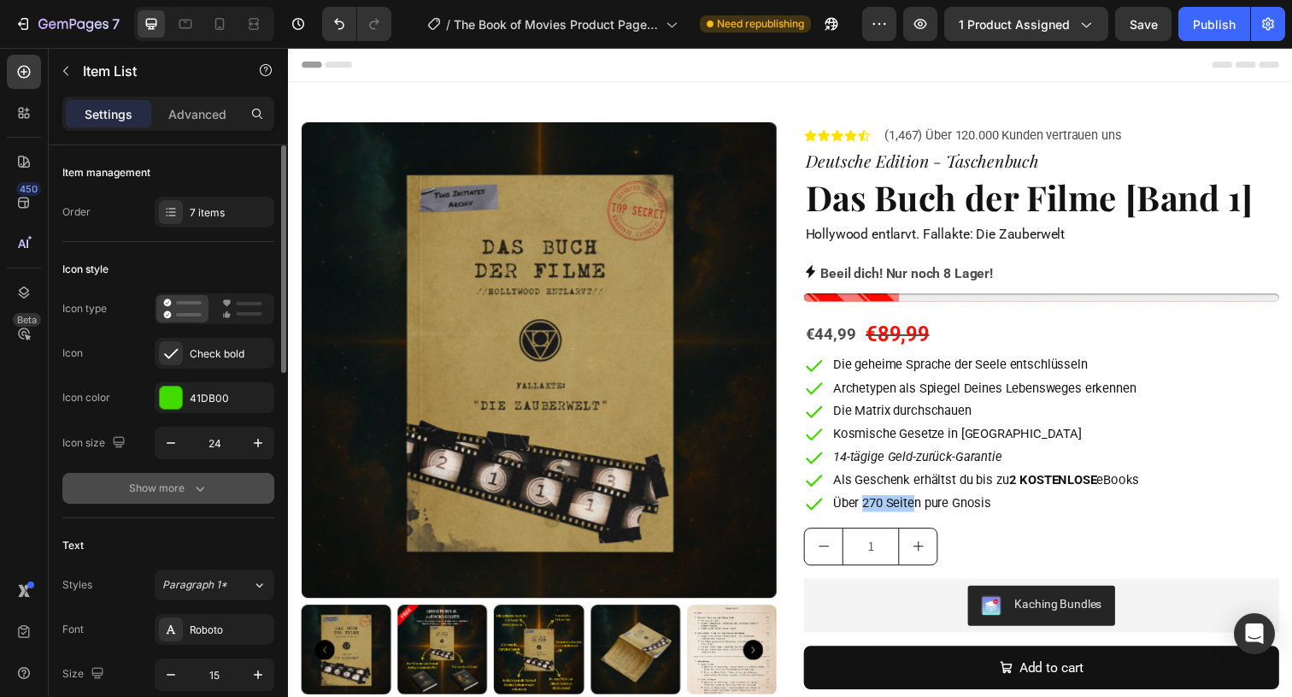
click at [180, 482] on div "Show more" at bounding box center [168, 488] width 79 height 17
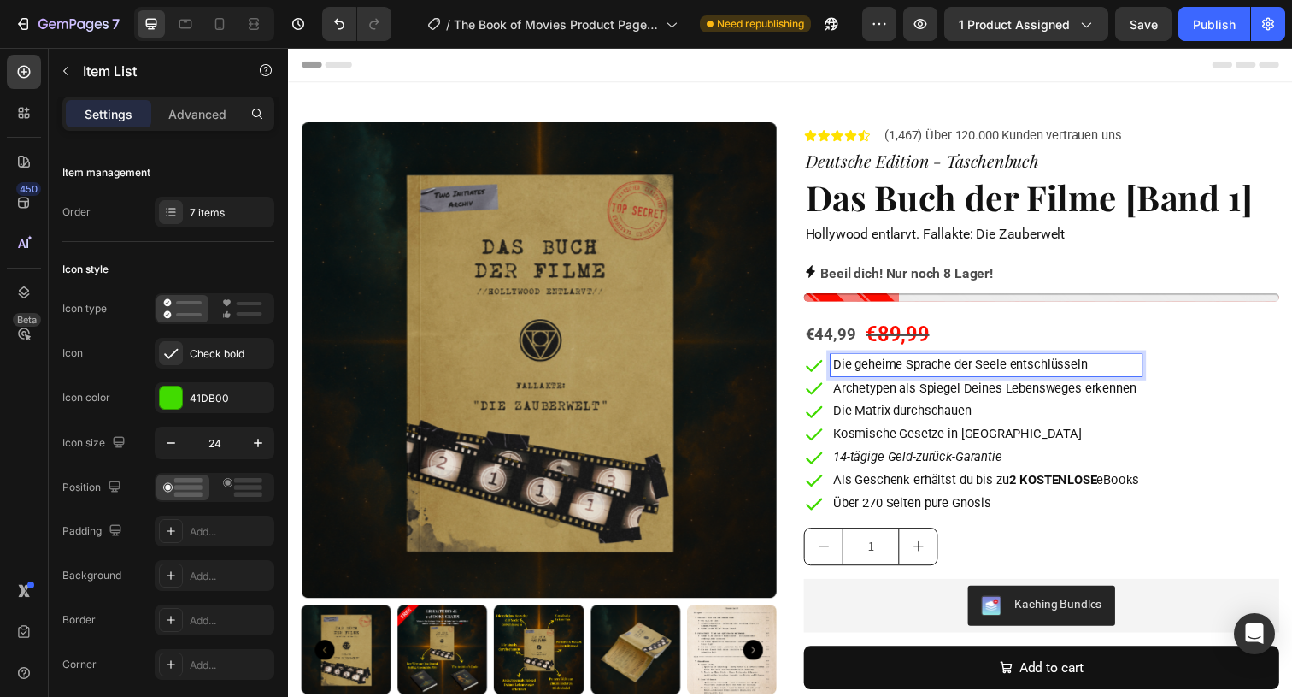
click at [915, 517] on p "Über 270 Seiten pure Gnosis" at bounding box center [1000, 512] width 313 height 17
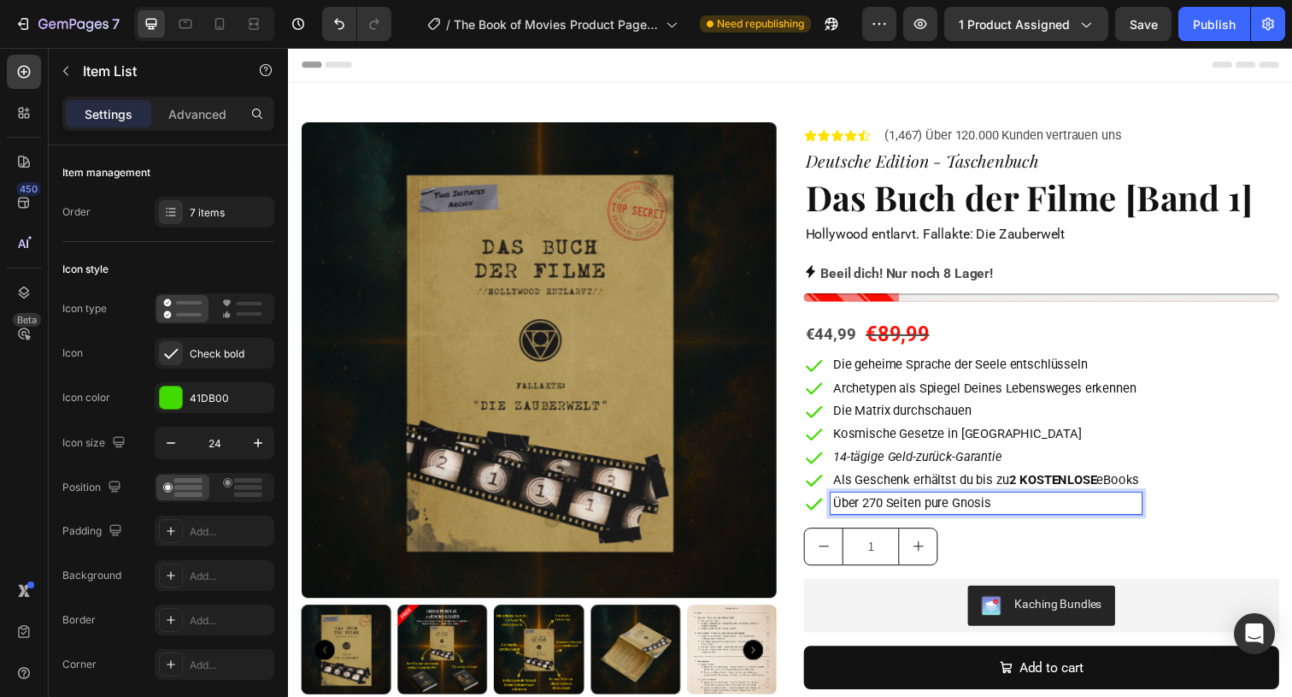
click at [915, 514] on p "Über 270 Seiten pure Gnosis" at bounding box center [1000, 512] width 313 height 17
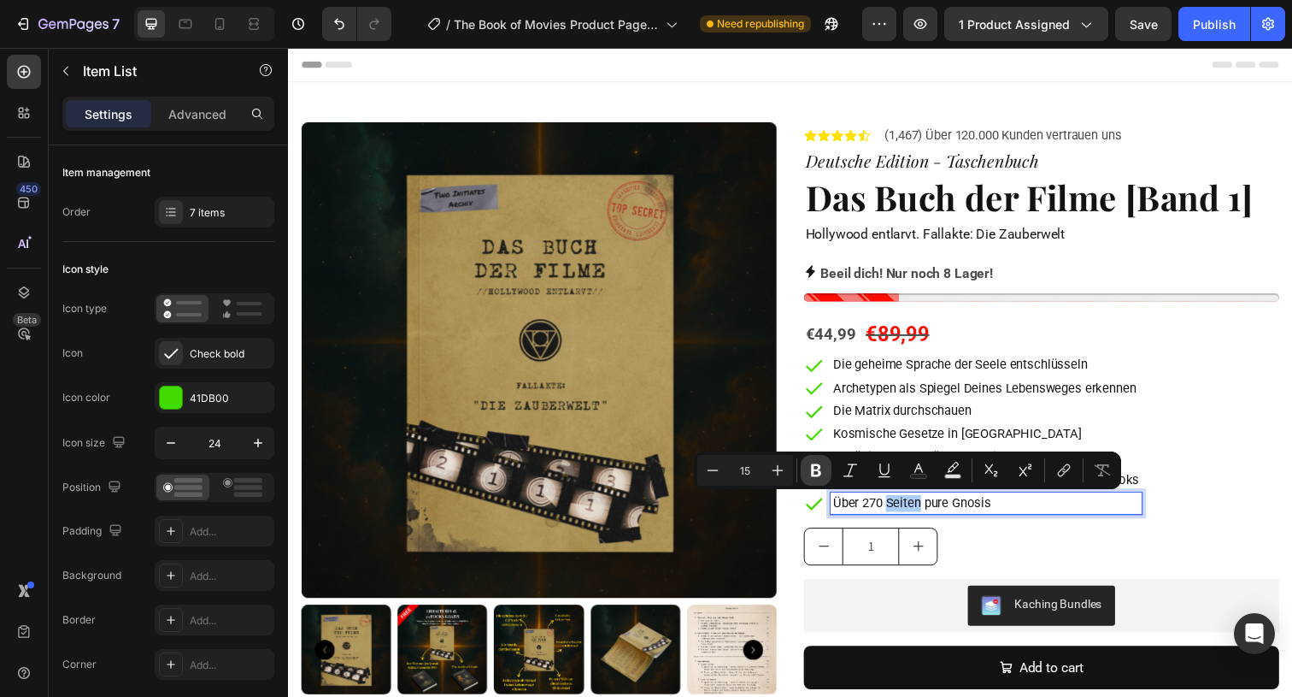
click at [823, 472] on icon "Editor contextual toolbar" at bounding box center [816, 470] width 17 height 17
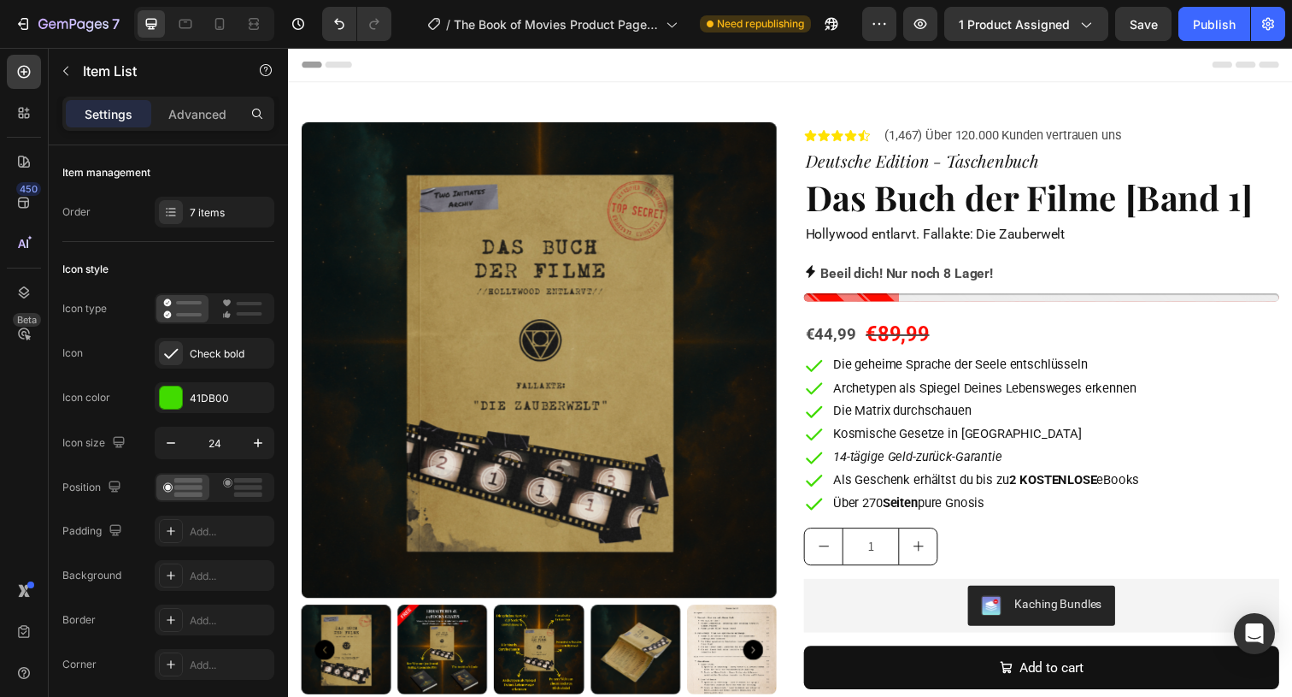
click at [889, 513] on p "Über 270 Seiten pure Gnosis" at bounding box center [1000, 512] width 313 height 17
click at [886, 506] on p "Über 270 Seiten pure Gnosis" at bounding box center [1000, 512] width 313 height 17
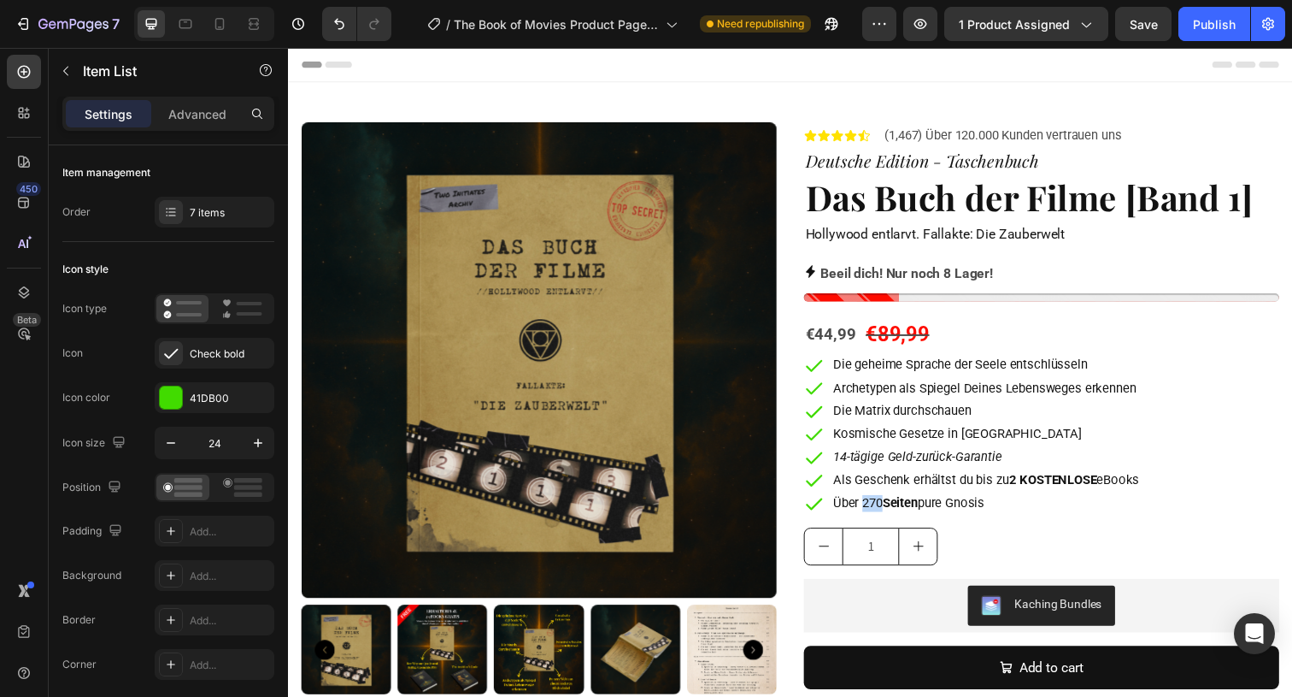
click at [886, 506] on p "Über 270 Seiten pure Gnosis" at bounding box center [1000, 512] width 313 height 17
click at [891, 480] on div "Als Geschenk erhältst du bis zu 2 KOSTENLOSE eBooks" at bounding box center [1001, 490] width 318 height 22
click at [893, 467] on icon "14-tägige Geld-zurück-Garantie" at bounding box center [930, 464] width 173 height 15
click at [887, 520] on p "Über 270 Seiten pure Gnosis" at bounding box center [1000, 512] width 313 height 17
click at [886, 516] on p "Über 270 Seiten pure Gnosis" at bounding box center [1000, 512] width 313 height 17
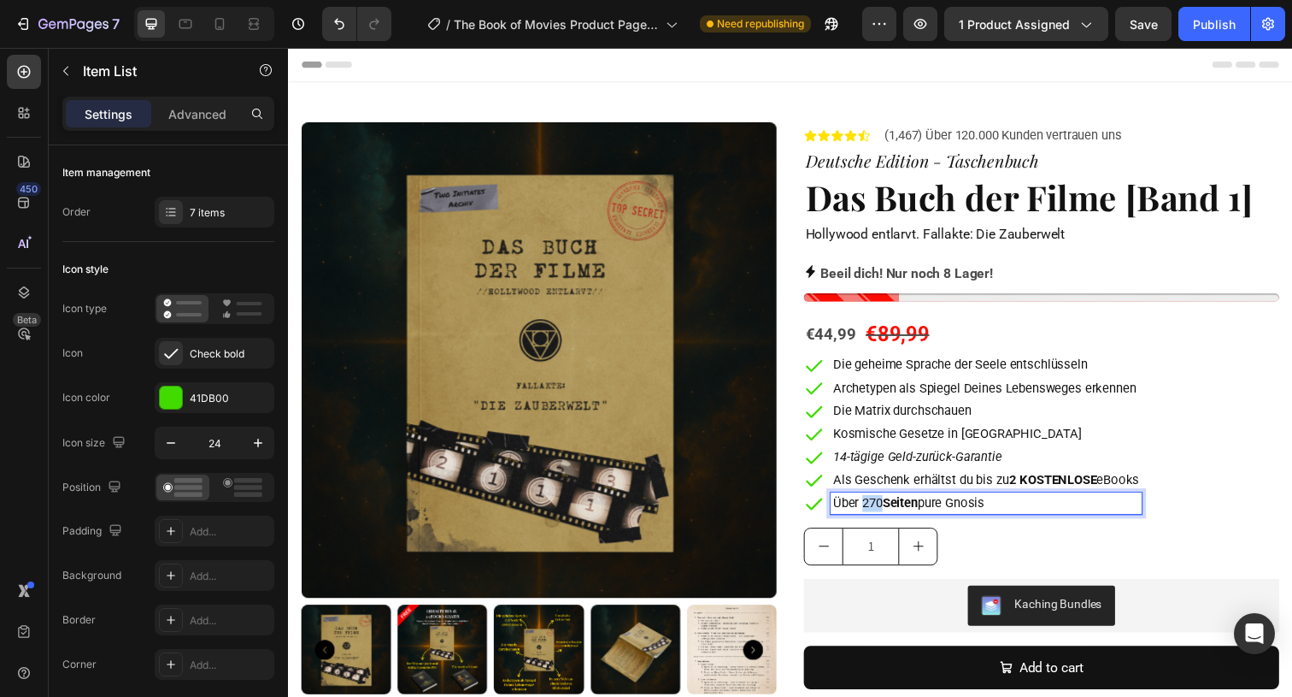
click at [886, 516] on p "Über 270 Seiten pure Gnosis" at bounding box center [1000, 512] width 313 height 17
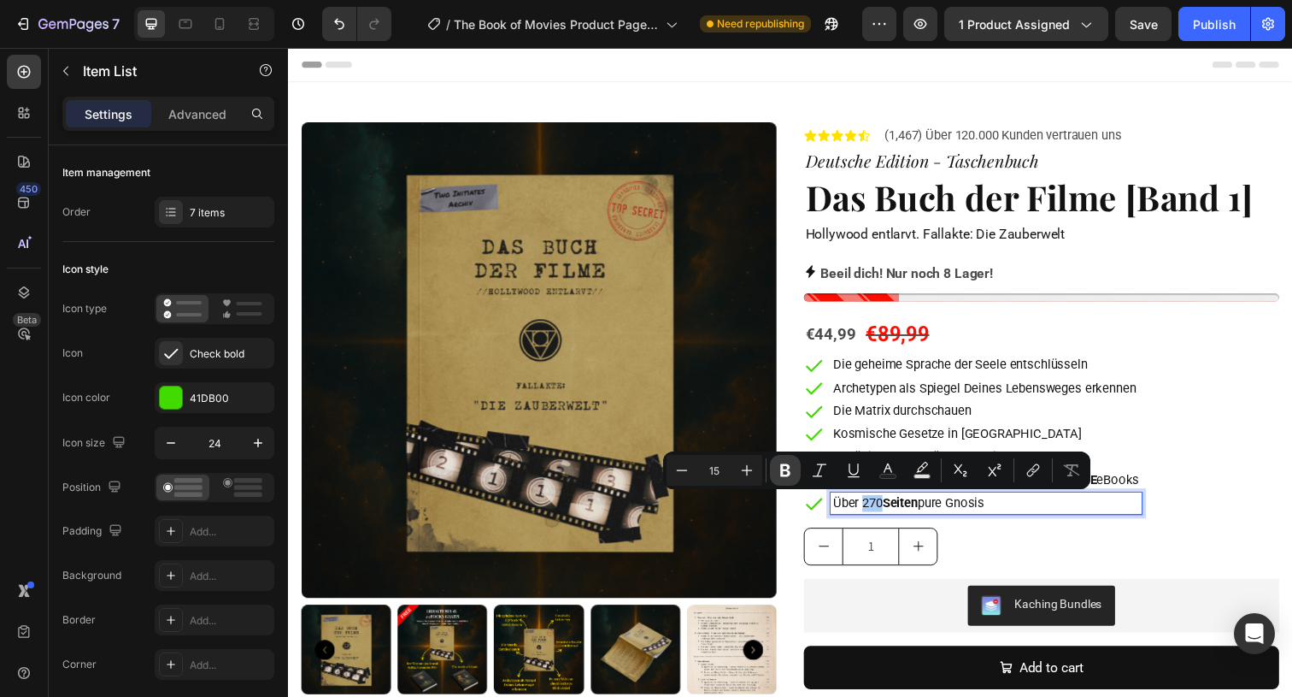
click at [788, 470] on icon "Editor contextual toolbar" at bounding box center [785, 470] width 10 height 13
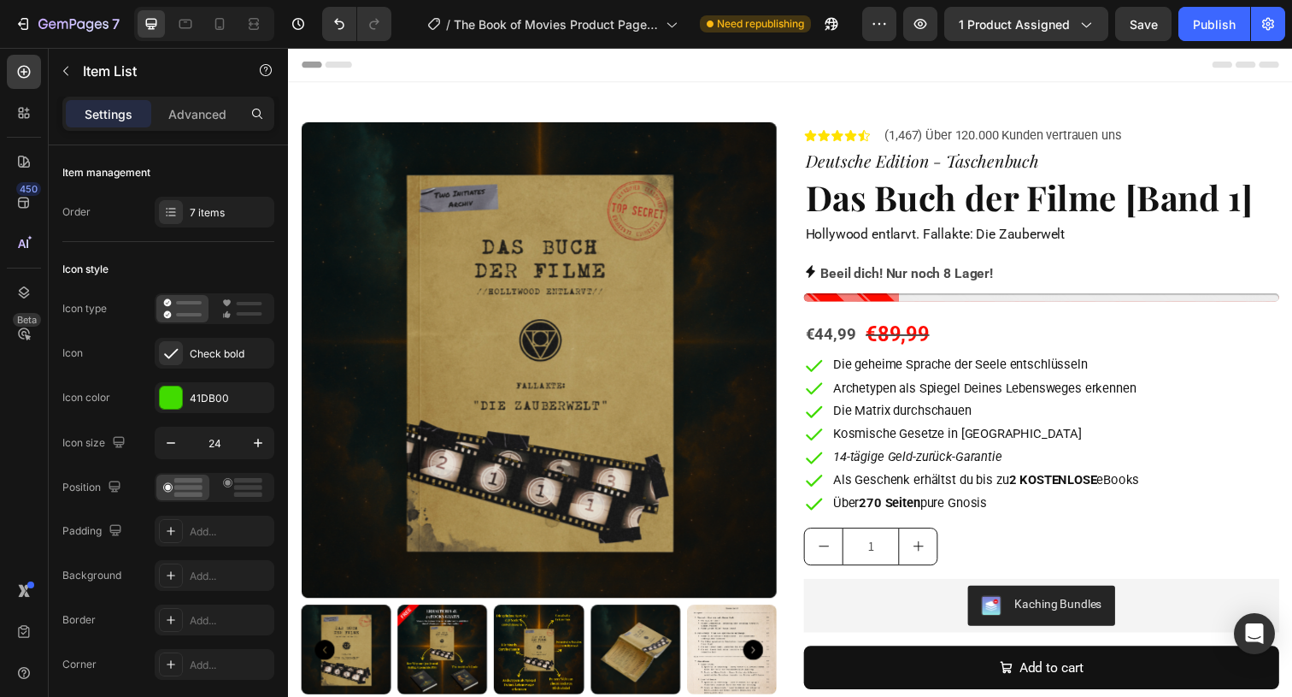
click at [895, 459] on icon "14-tägige Geld-zurück-Garantie" at bounding box center [930, 464] width 173 height 15
click at [1192, 44] on div "7 Version history / The Book of Movies Product Page DEU Need republishing Previ…" at bounding box center [646, 24] width 1292 height 49
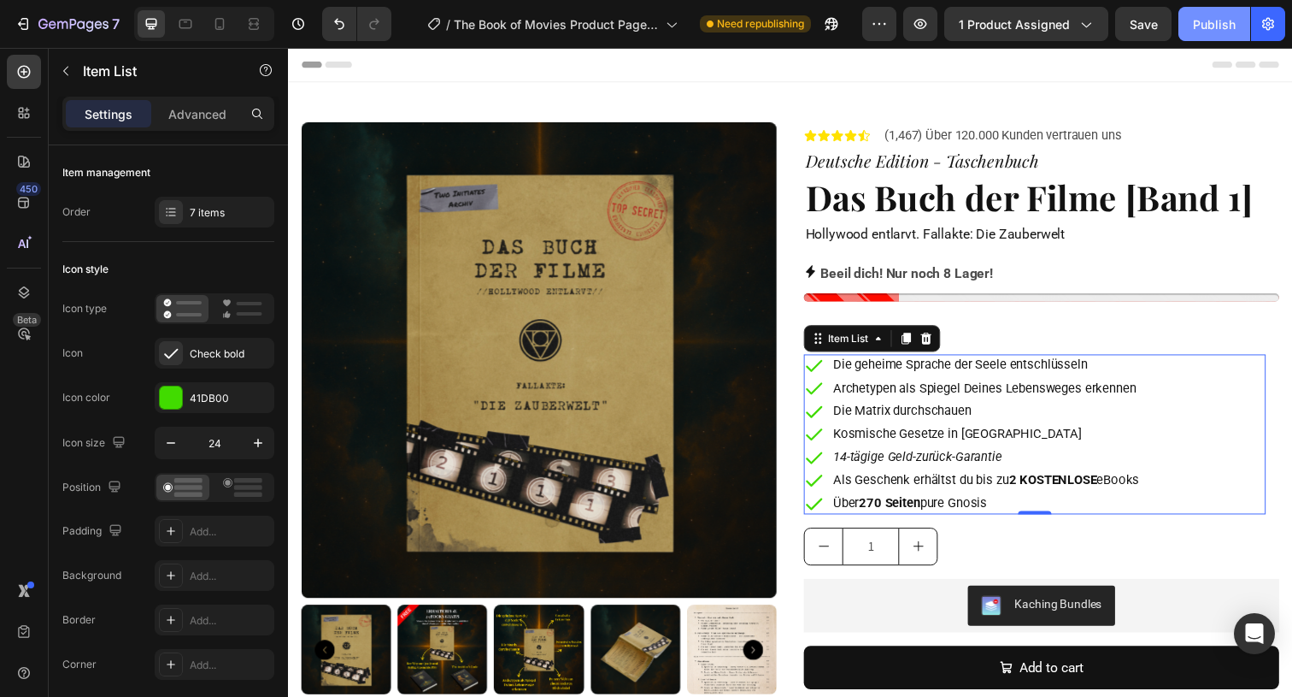
click at [1196, 28] on div "Publish" at bounding box center [1214, 24] width 43 height 18
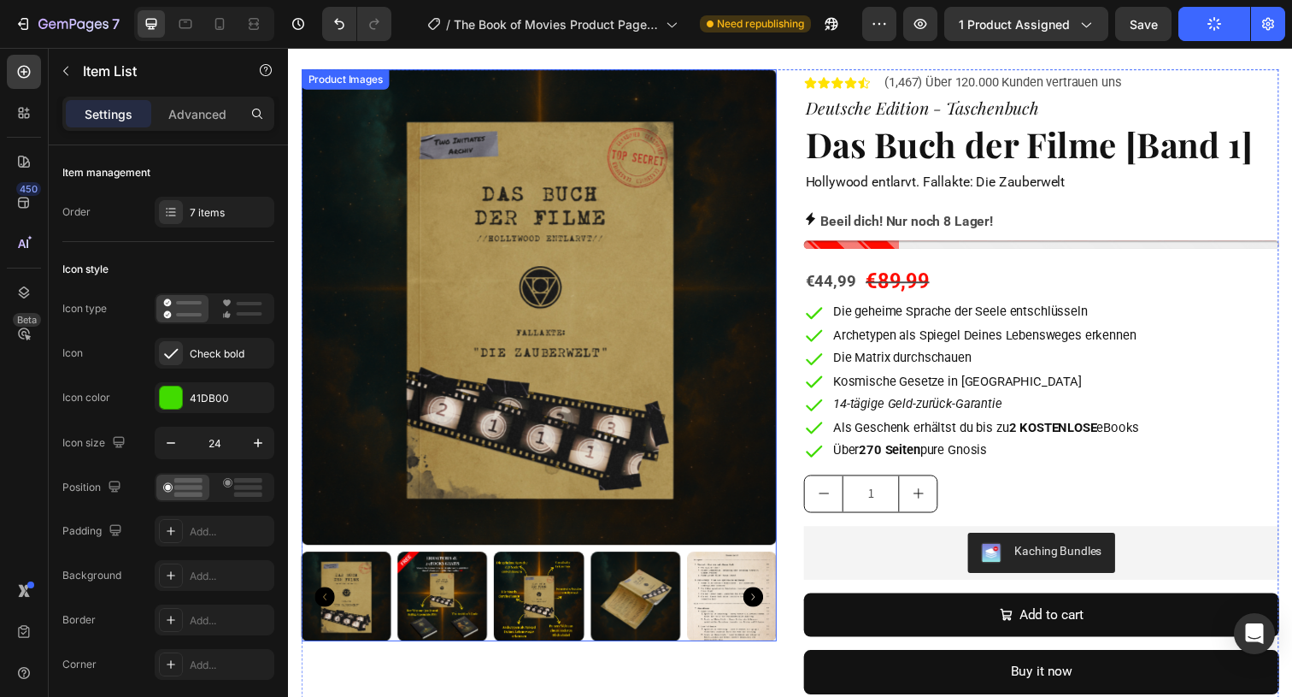
scroll to position [45, 0]
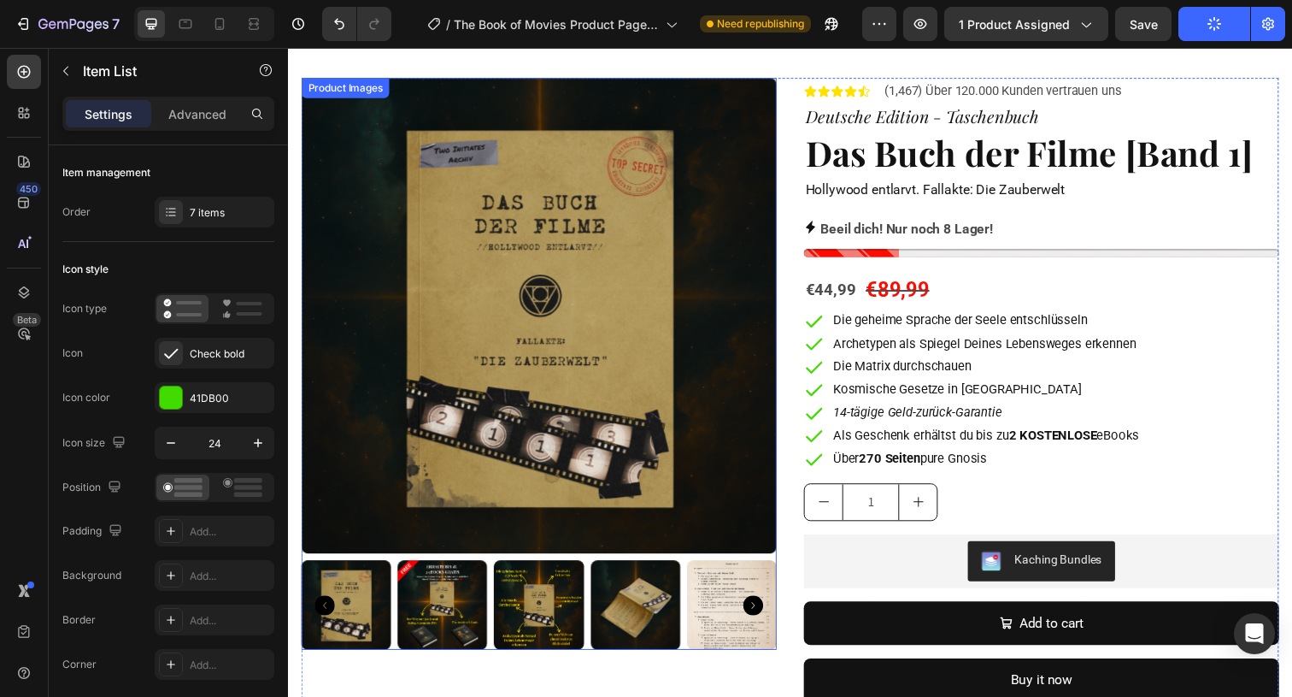
click at [444, 623] on img at bounding box center [445, 616] width 91 height 91
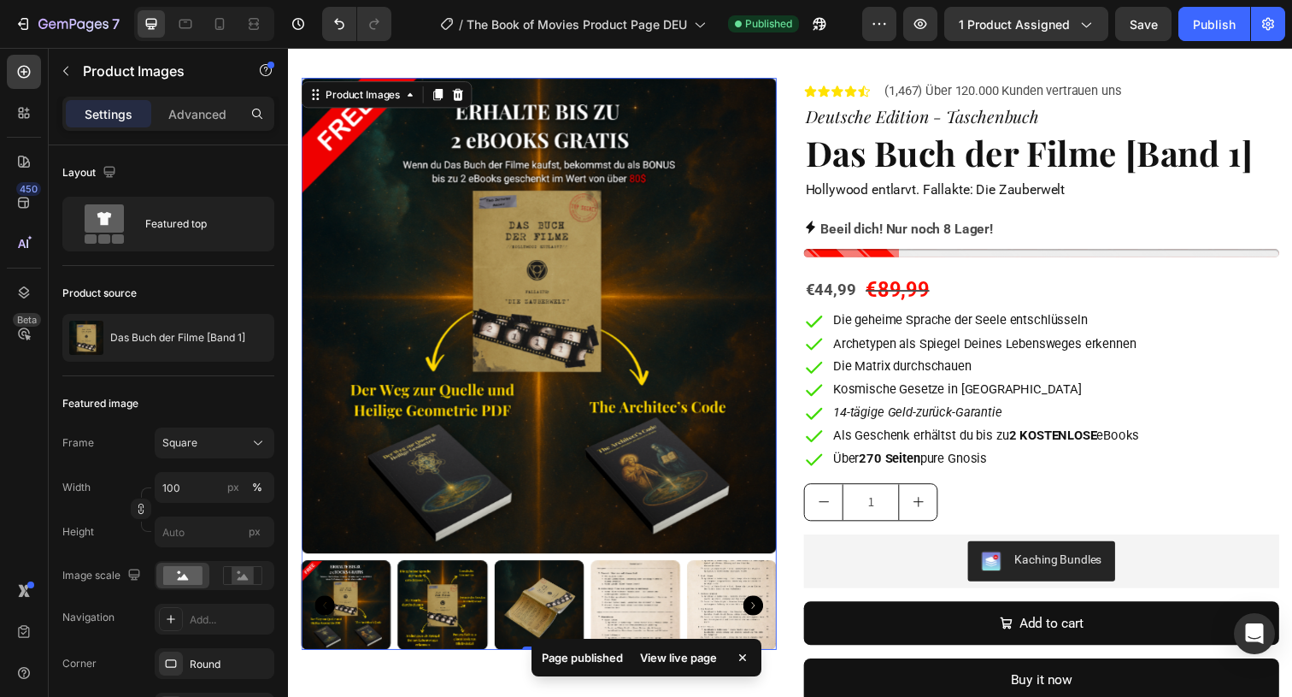
click at [464, 615] on img at bounding box center [445, 616] width 91 height 91
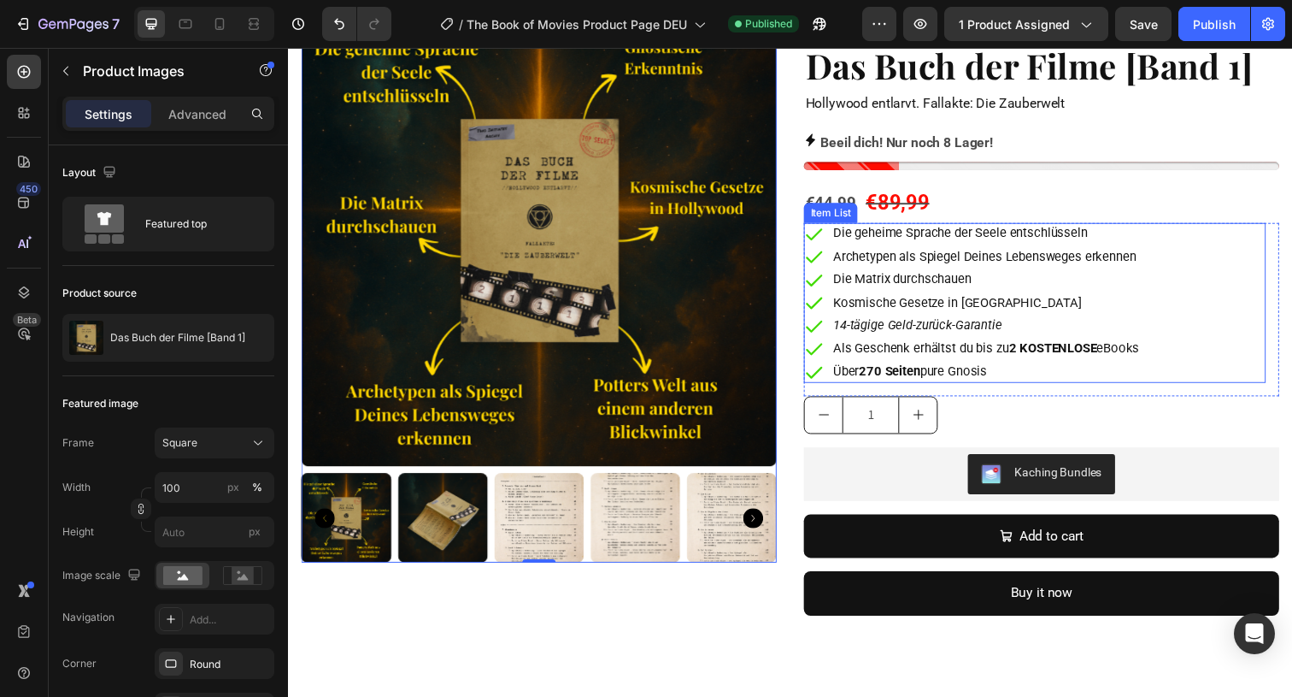
scroll to position [116, 0]
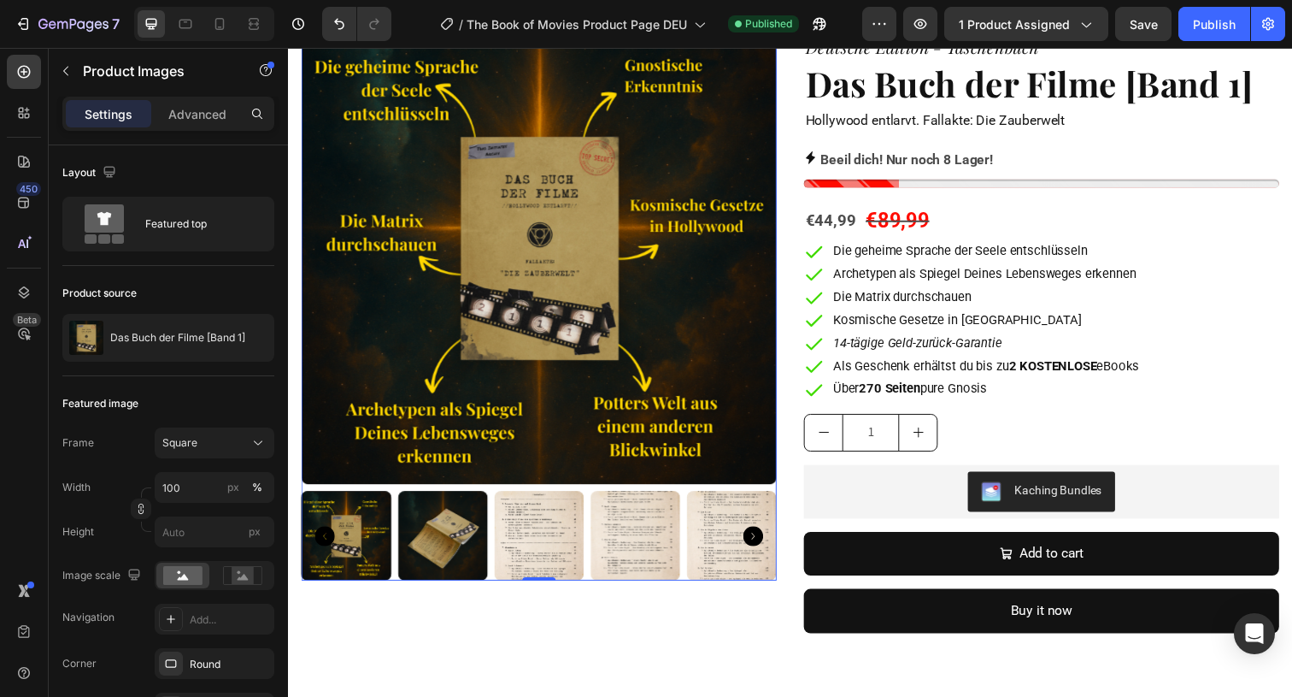
click at [660, 43] on div "/ The Book of Movies Product Page DEU" at bounding box center [573, 23] width 283 height 41
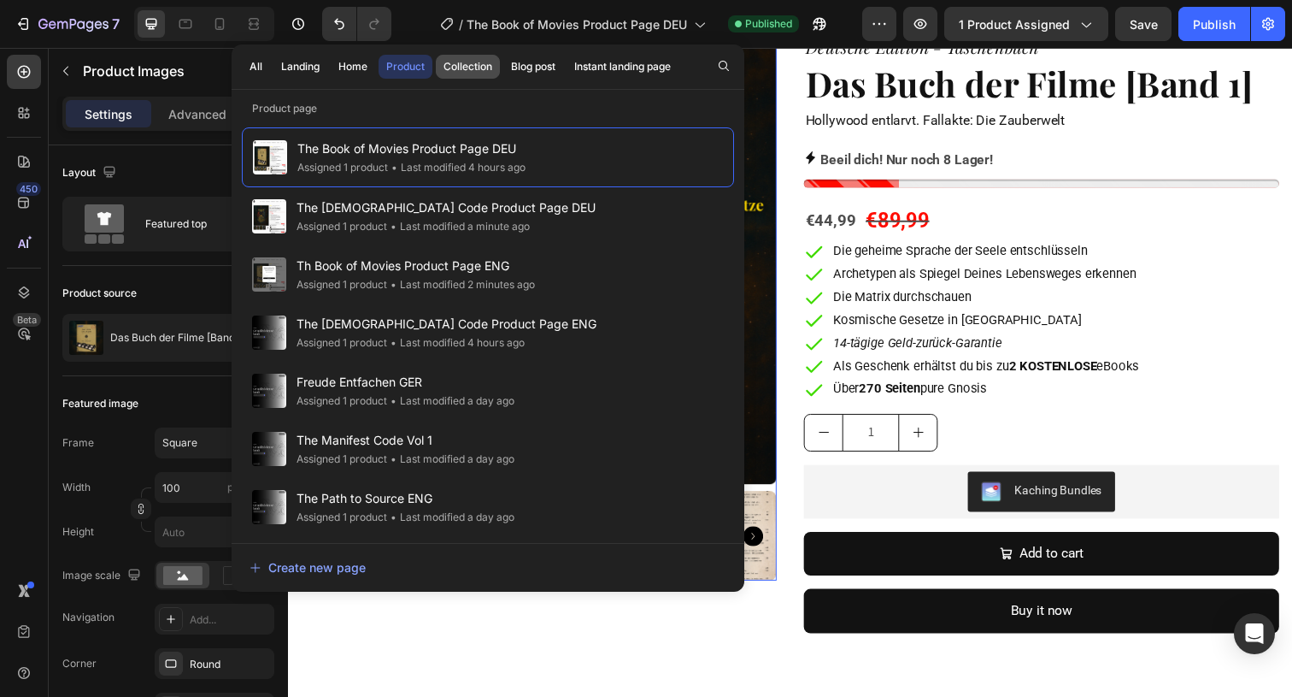
click at [459, 63] on div "Collection" at bounding box center [468, 66] width 49 height 15
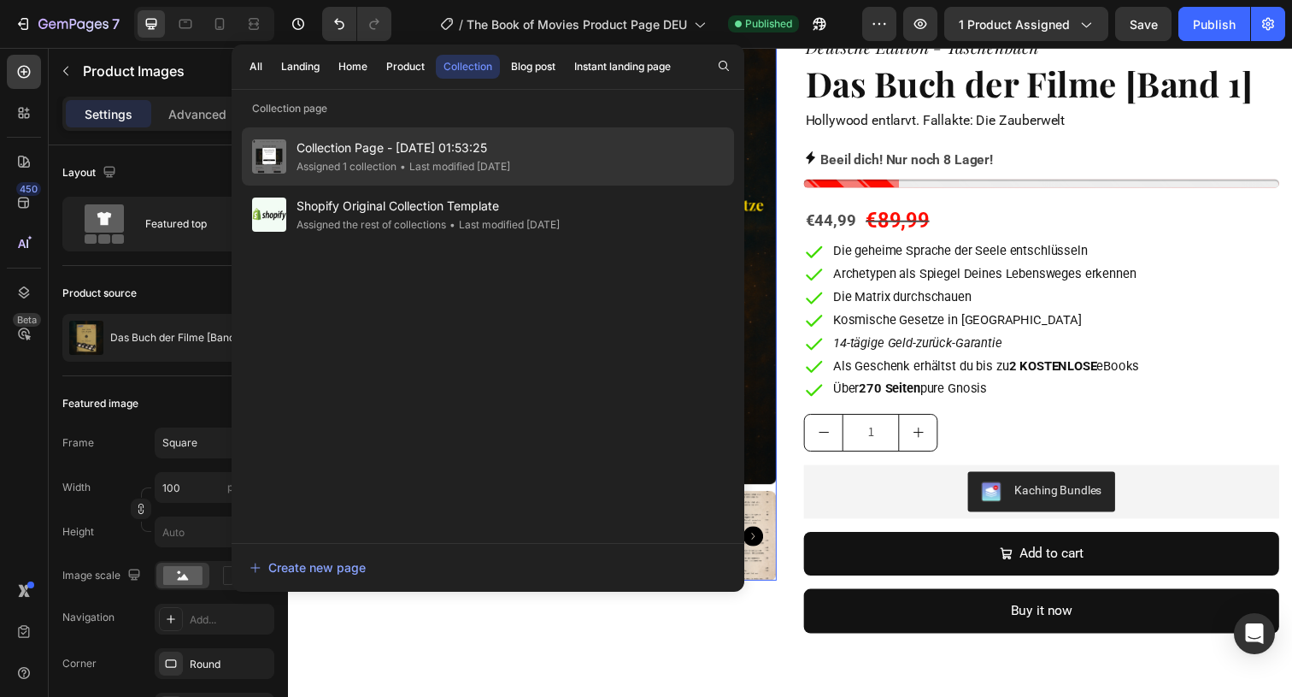
click at [456, 156] on span "Collection Page - [DATE] 01:53:25" at bounding box center [404, 148] width 214 height 21
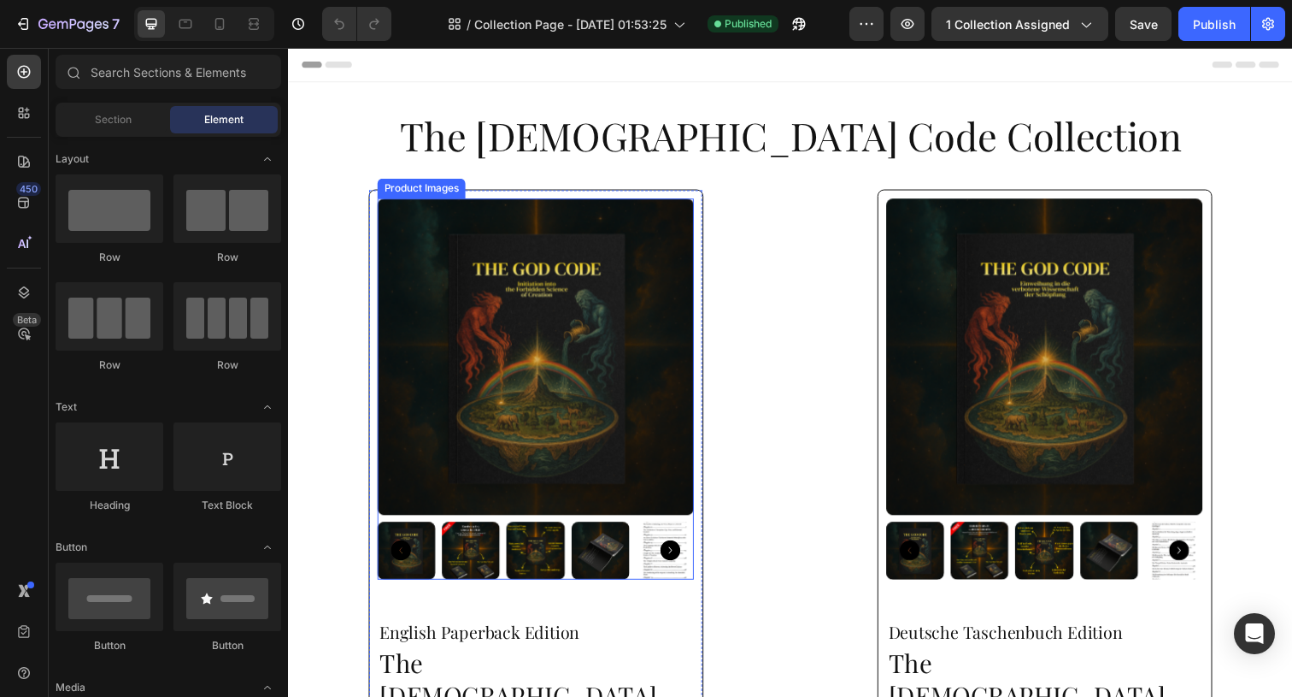
click at [613, 307] on img at bounding box center [541, 363] width 323 height 323
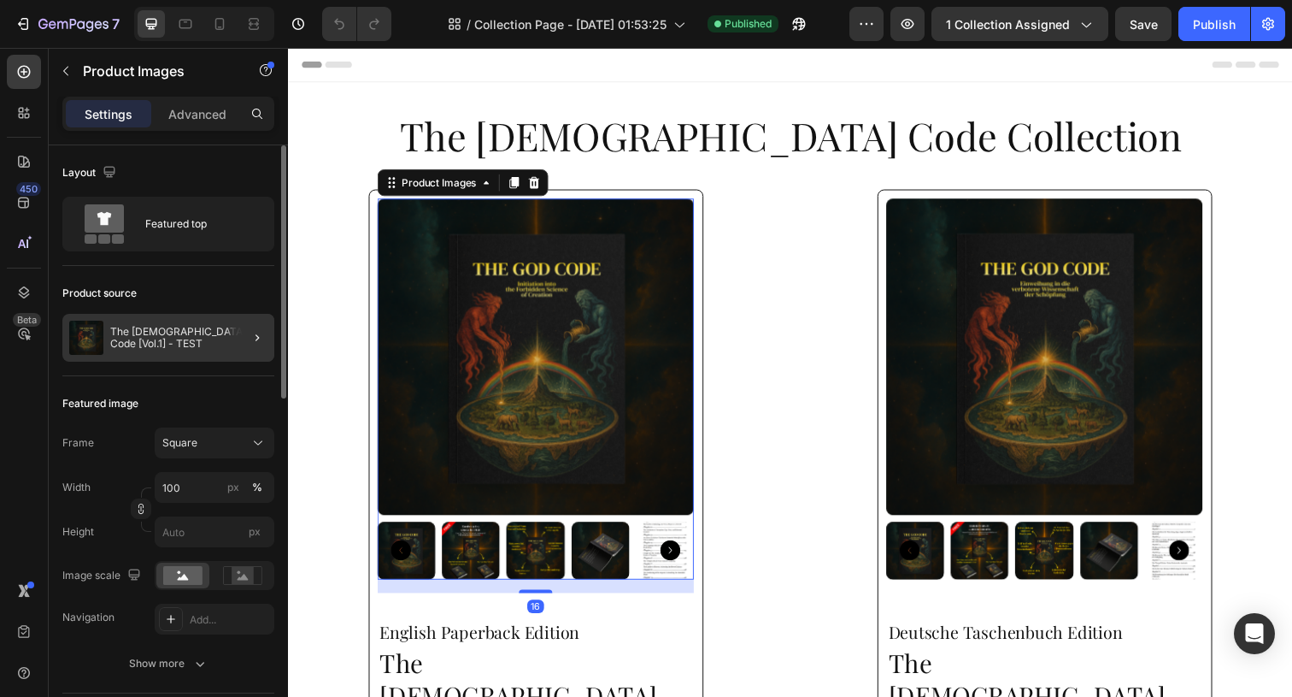
click at [250, 326] on div at bounding box center [251, 338] width 48 height 48
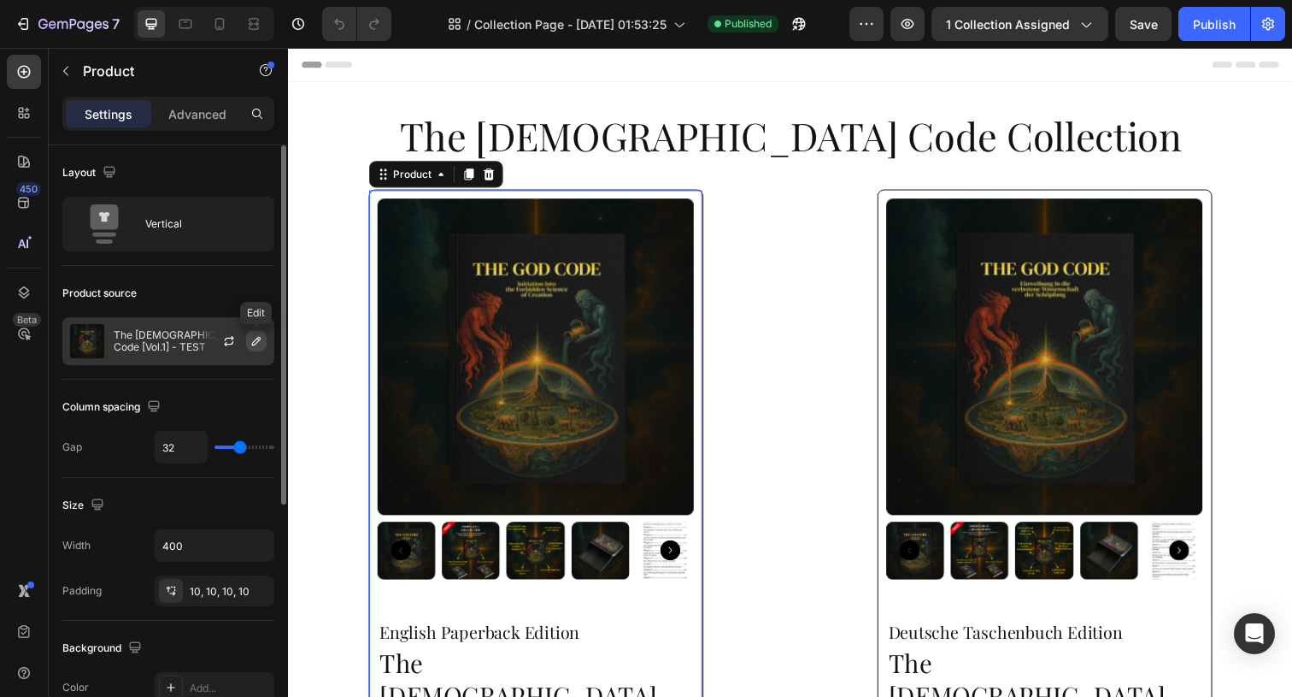
click at [249, 343] on button "button" at bounding box center [256, 341] width 21 height 21
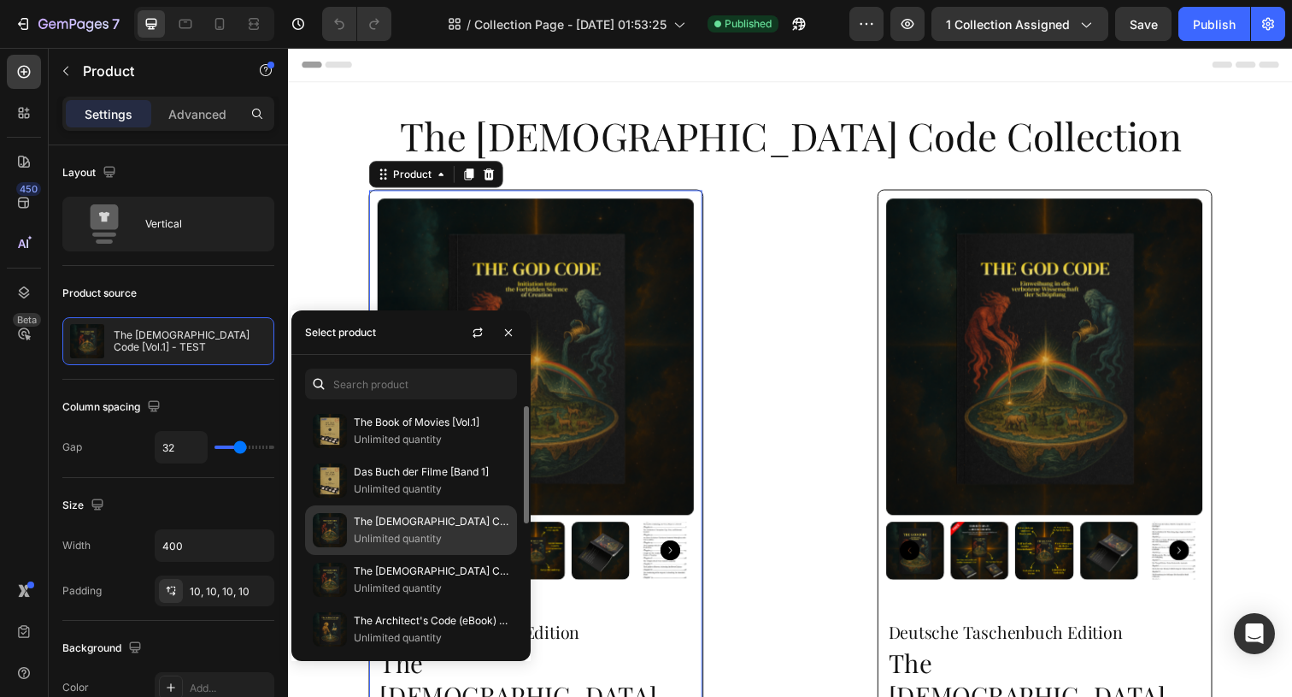
click at [411, 519] on p "The [DEMOGRAPHIC_DATA] Code [Vol.1]" at bounding box center [432, 521] width 156 height 17
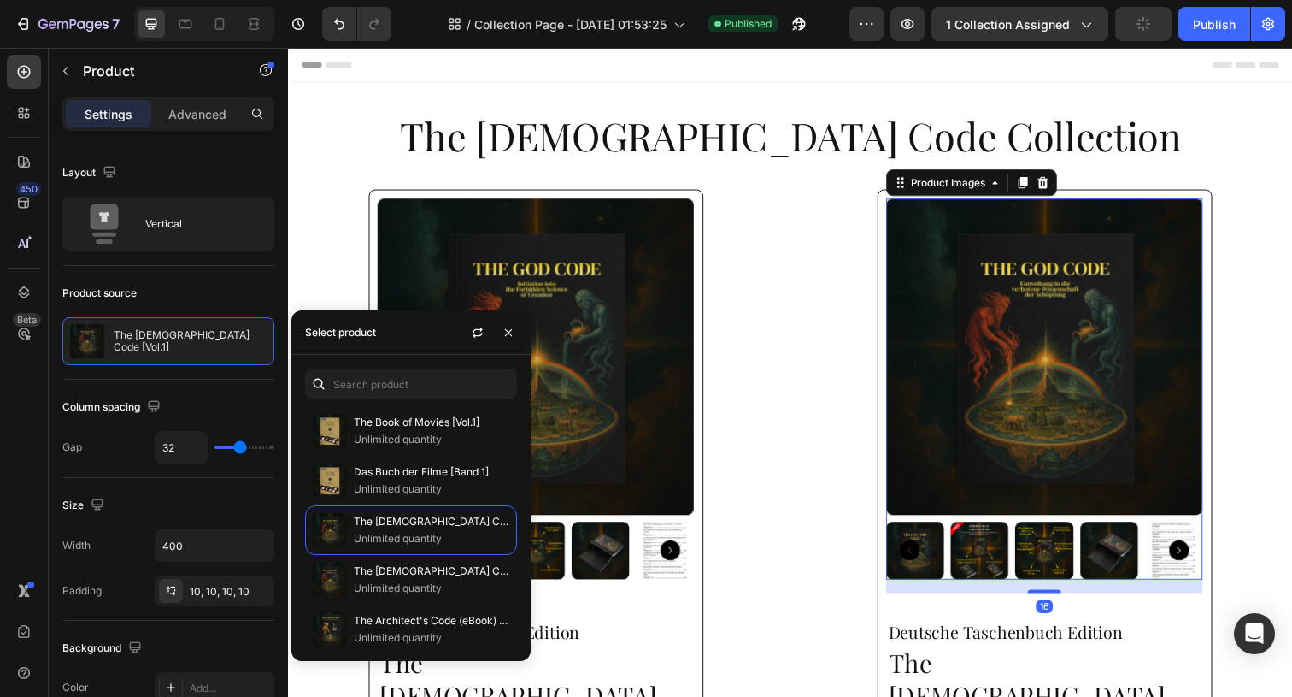
click at [1010, 354] on img at bounding box center [1060, 363] width 323 height 323
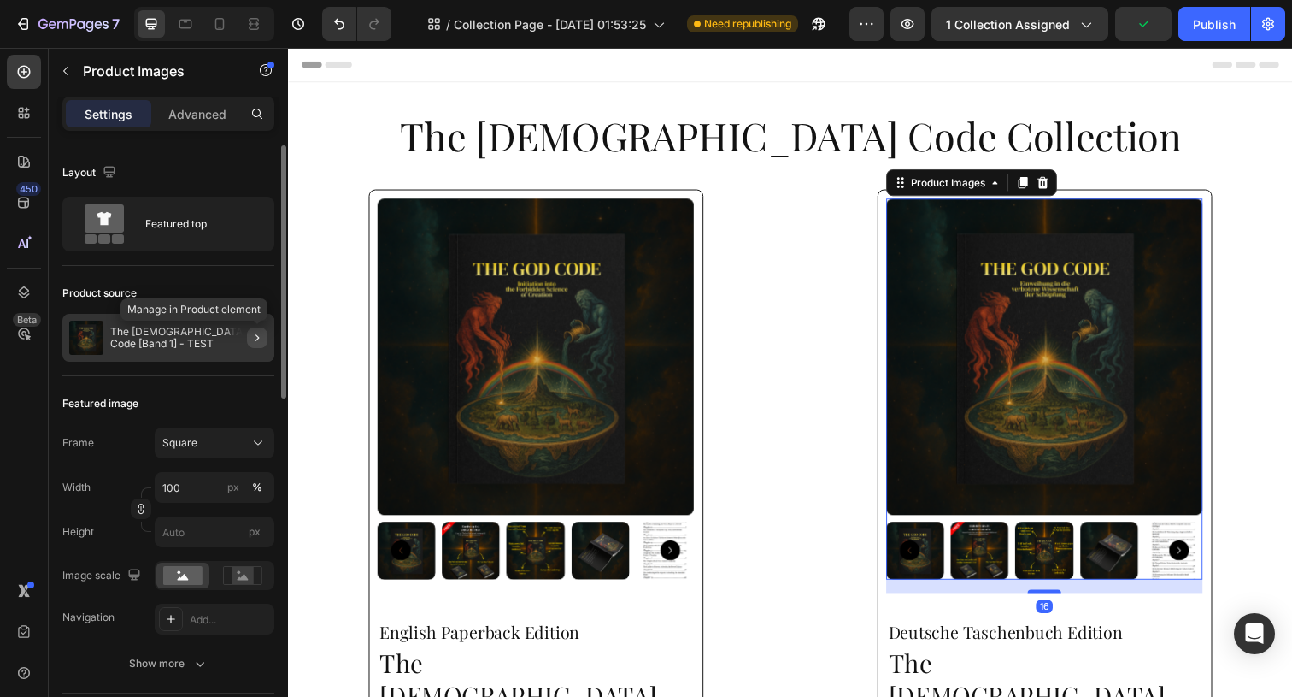
click at [255, 332] on icon "button" at bounding box center [257, 338] width 14 height 14
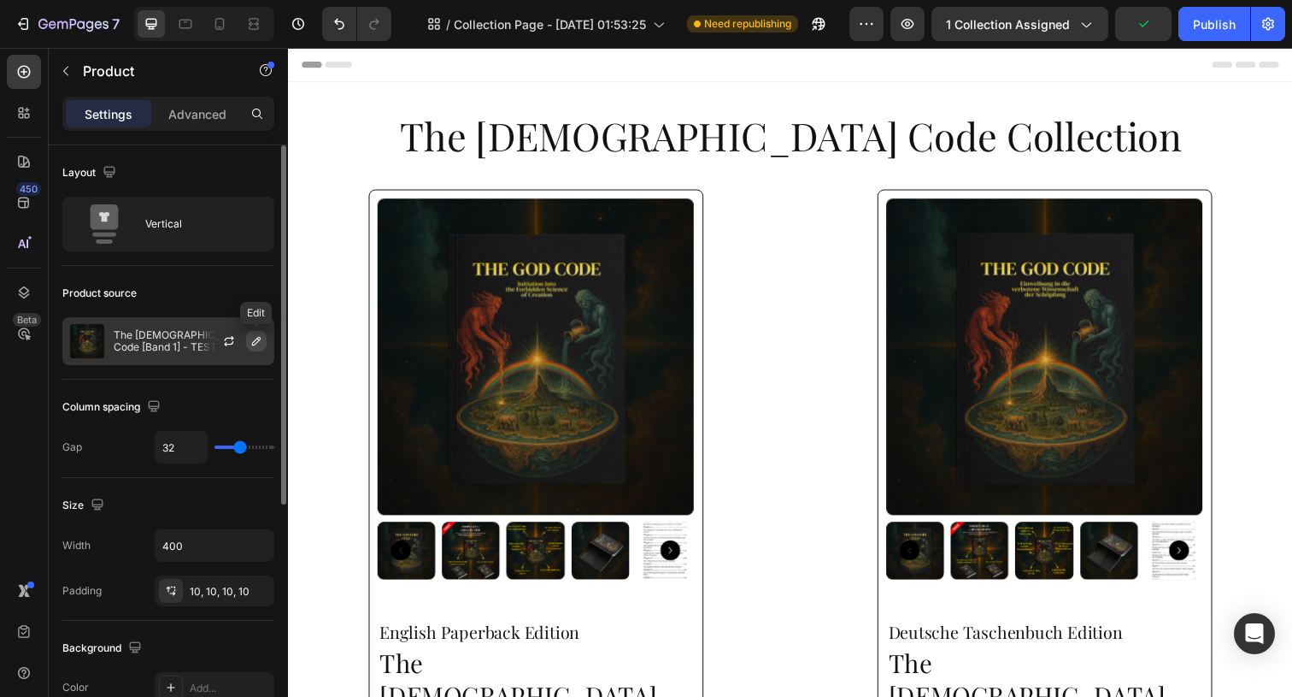
click at [261, 349] on button "button" at bounding box center [256, 341] width 21 height 21
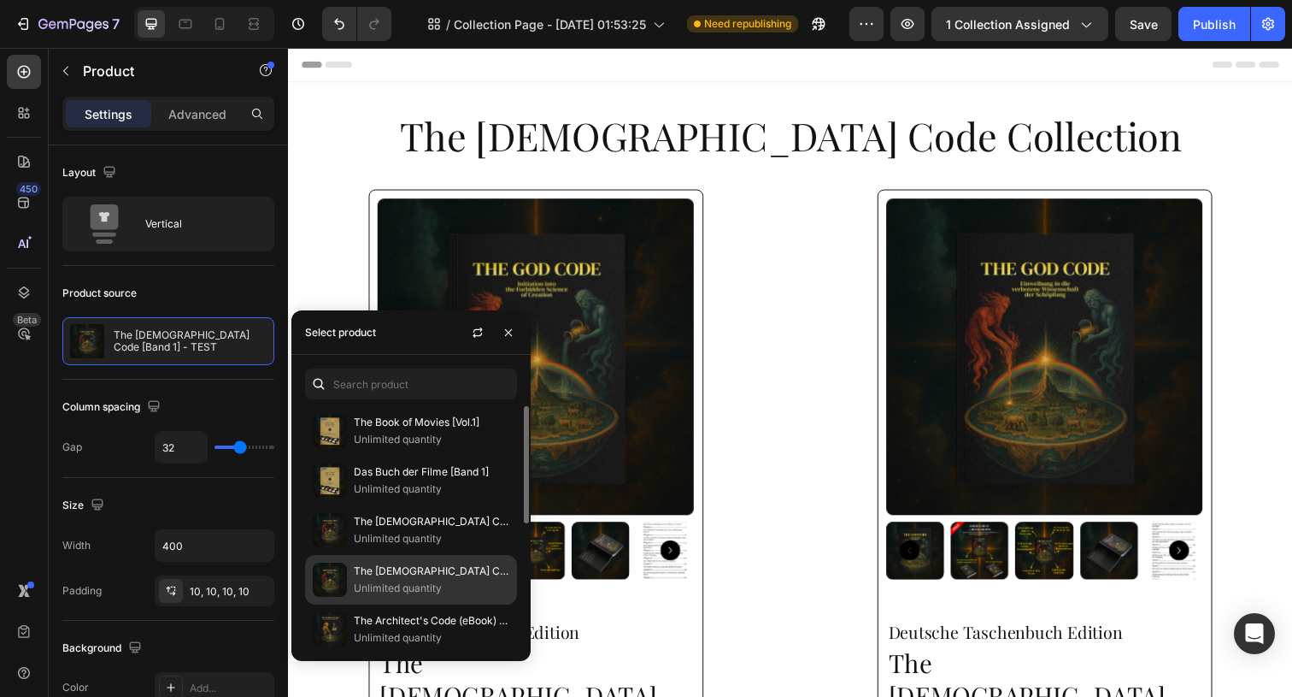
click at [442, 570] on p "The [DEMOGRAPHIC_DATA] Code [Band 1]" at bounding box center [432, 570] width 156 height 17
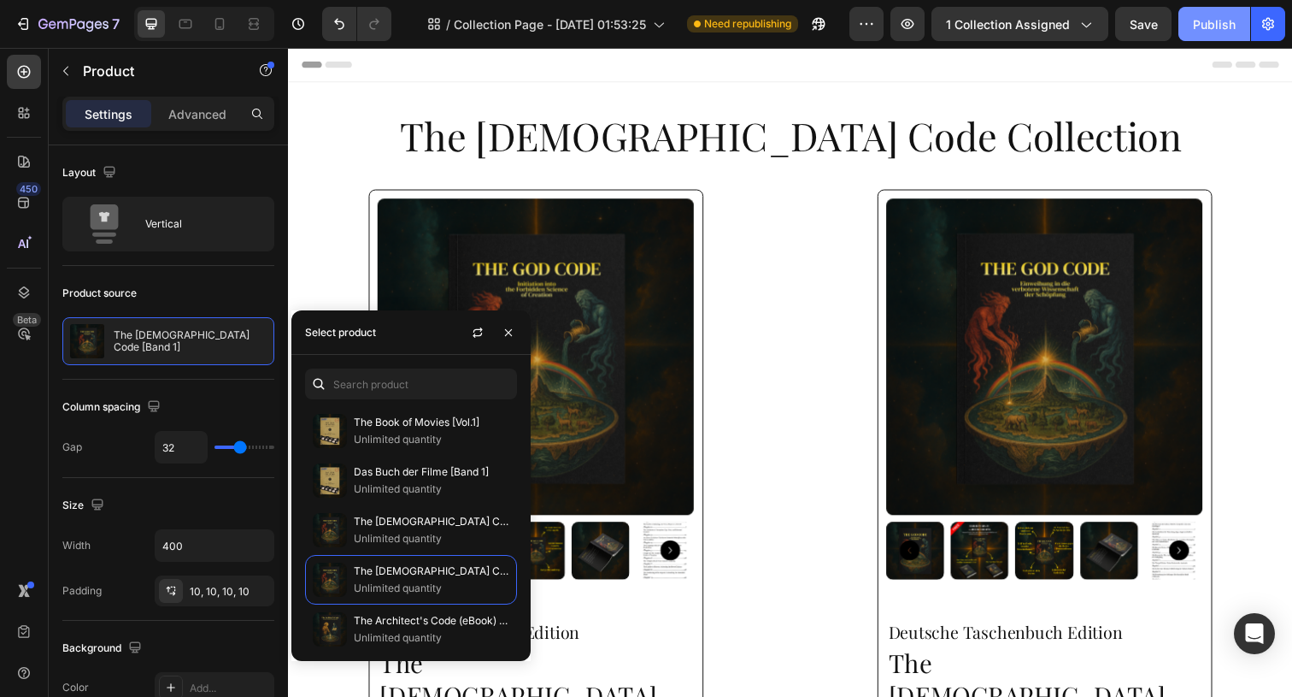
click at [1207, 26] on div "Publish" at bounding box center [1214, 24] width 43 height 18
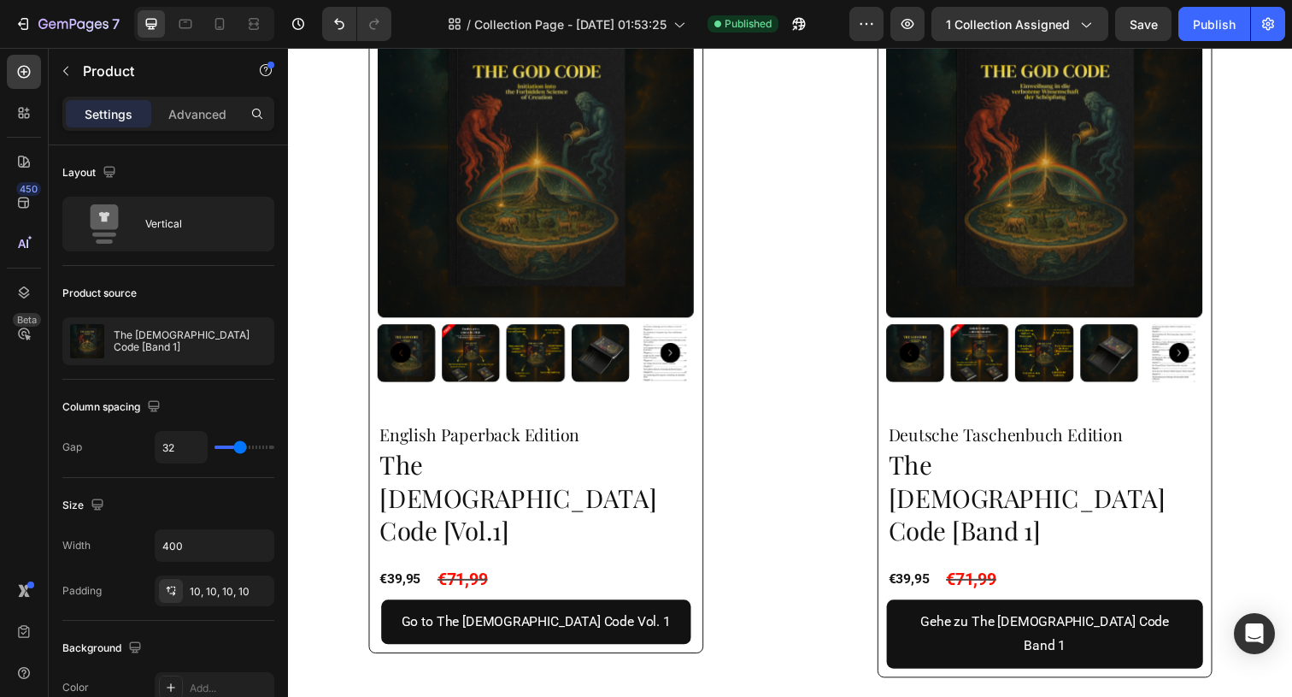
scroll to position [317, 0]
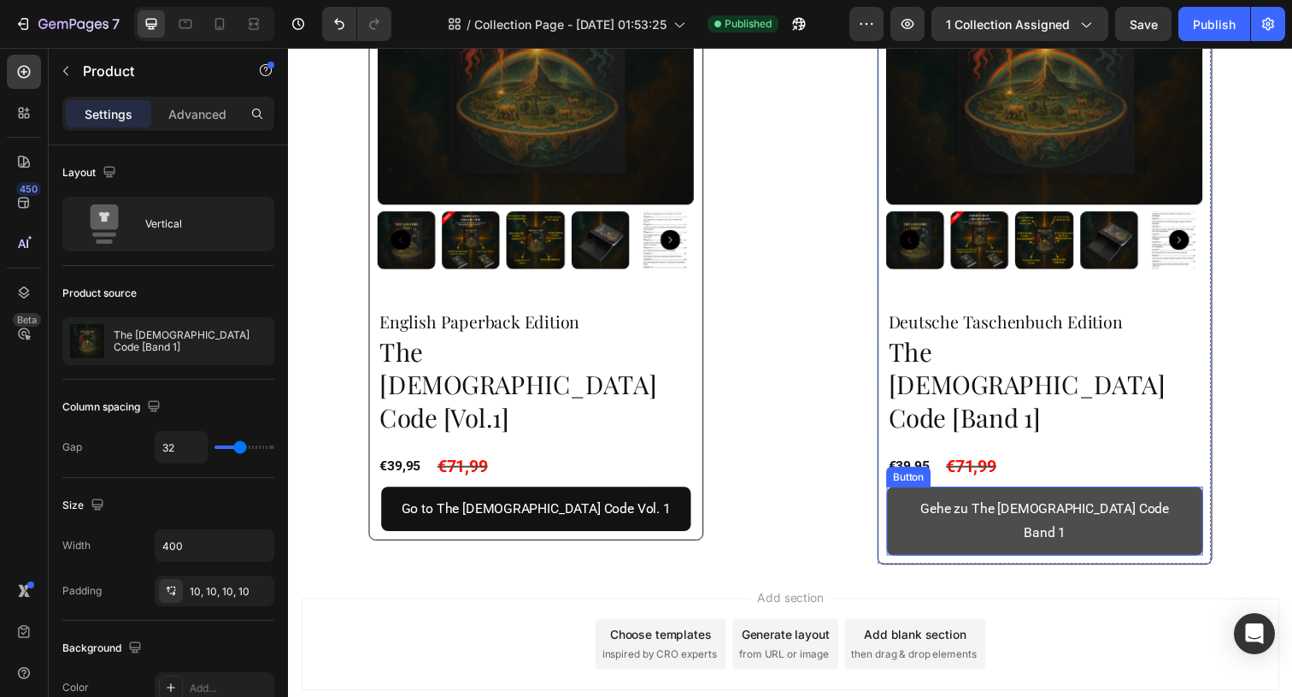
click at [1018, 496] on link "Gehe zu The [DEMOGRAPHIC_DATA] Code Band 1" at bounding box center [1060, 531] width 323 height 70
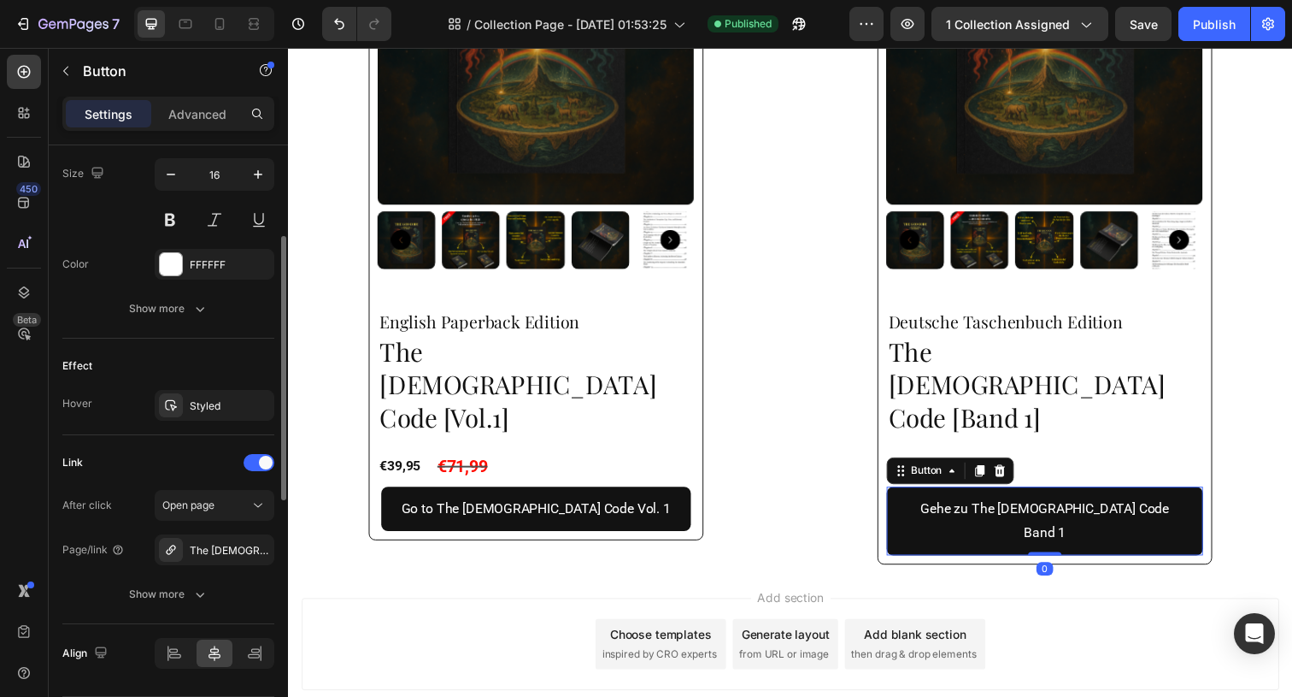
scroll to position [759, 0]
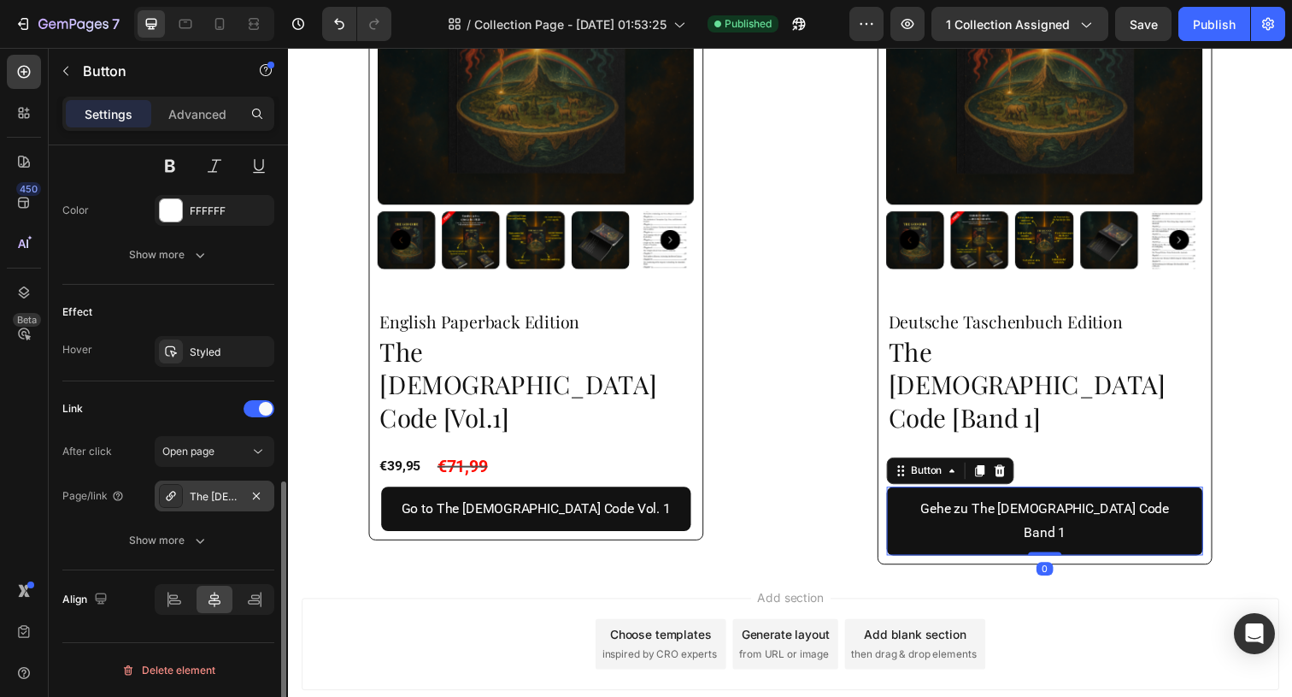
click at [238, 495] on div "The [DEMOGRAPHIC_DATA] Code [Band 1] - TEST" at bounding box center [215, 496] width 50 height 15
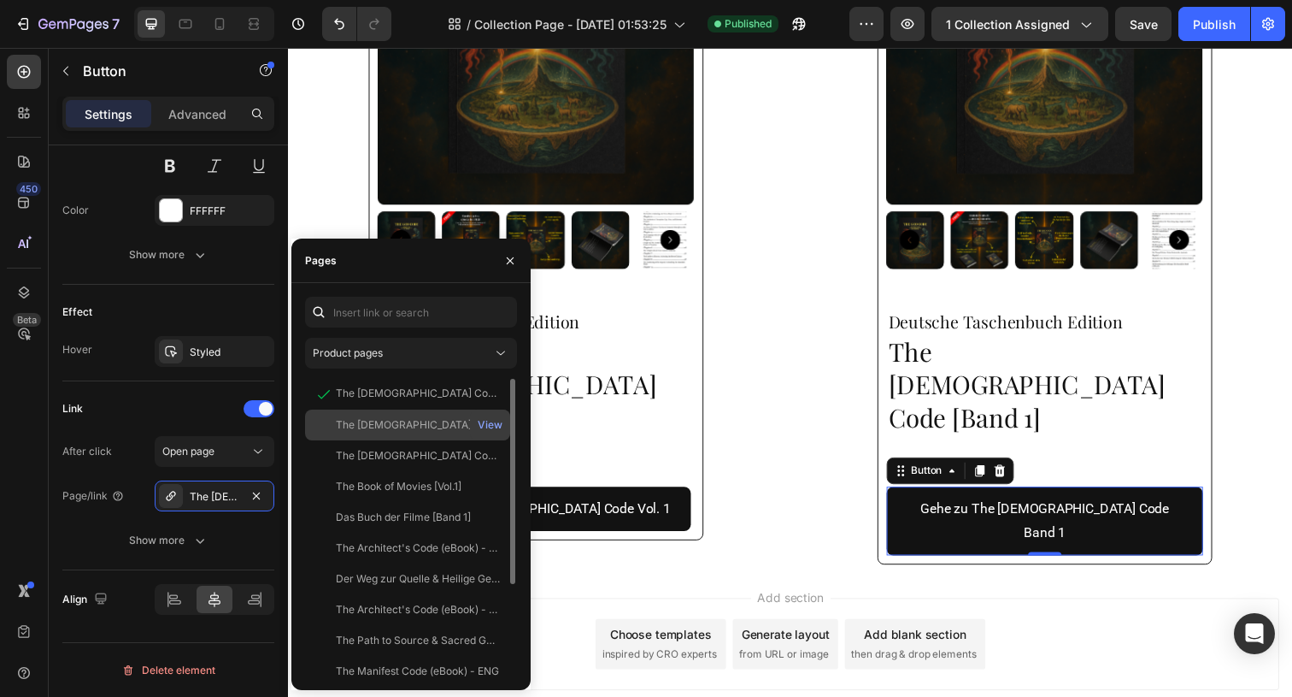
click at [360, 431] on div "The [DEMOGRAPHIC_DATA] Code [Band 1]" at bounding box center [418, 424] width 164 height 15
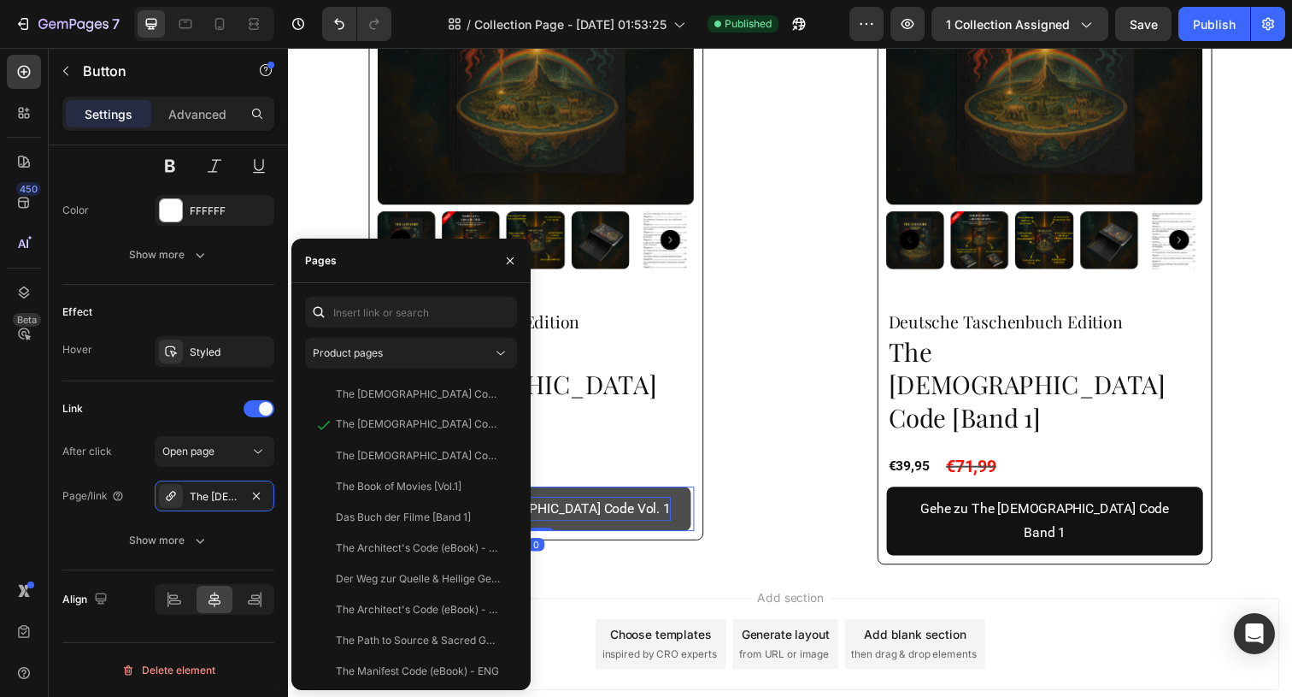
click at [615, 506] on p "Go to The [DEMOGRAPHIC_DATA] Code Vol. 1" at bounding box center [540, 518] width 275 height 25
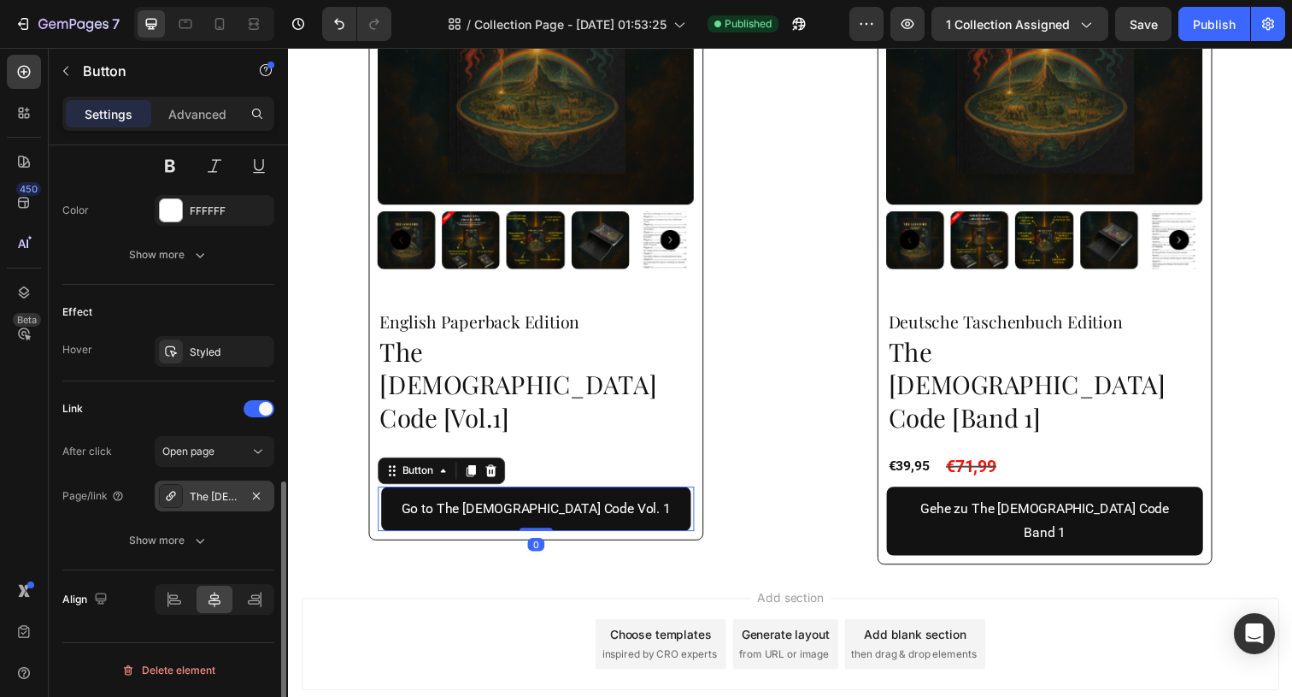
click at [223, 491] on div "The [DEMOGRAPHIC_DATA] Code [Vol.1] - TEST" at bounding box center [215, 496] width 50 height 15
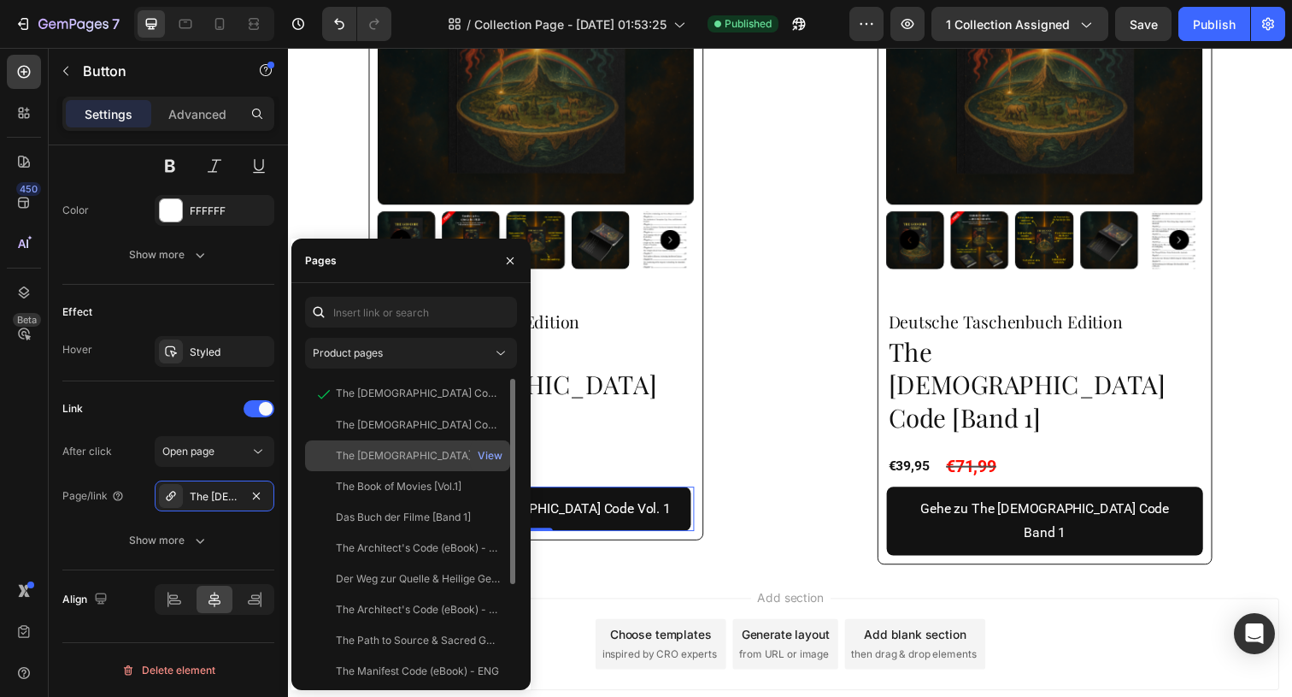
click at [327, 453] on div at bounding box center [324, 455] width 24 height 15
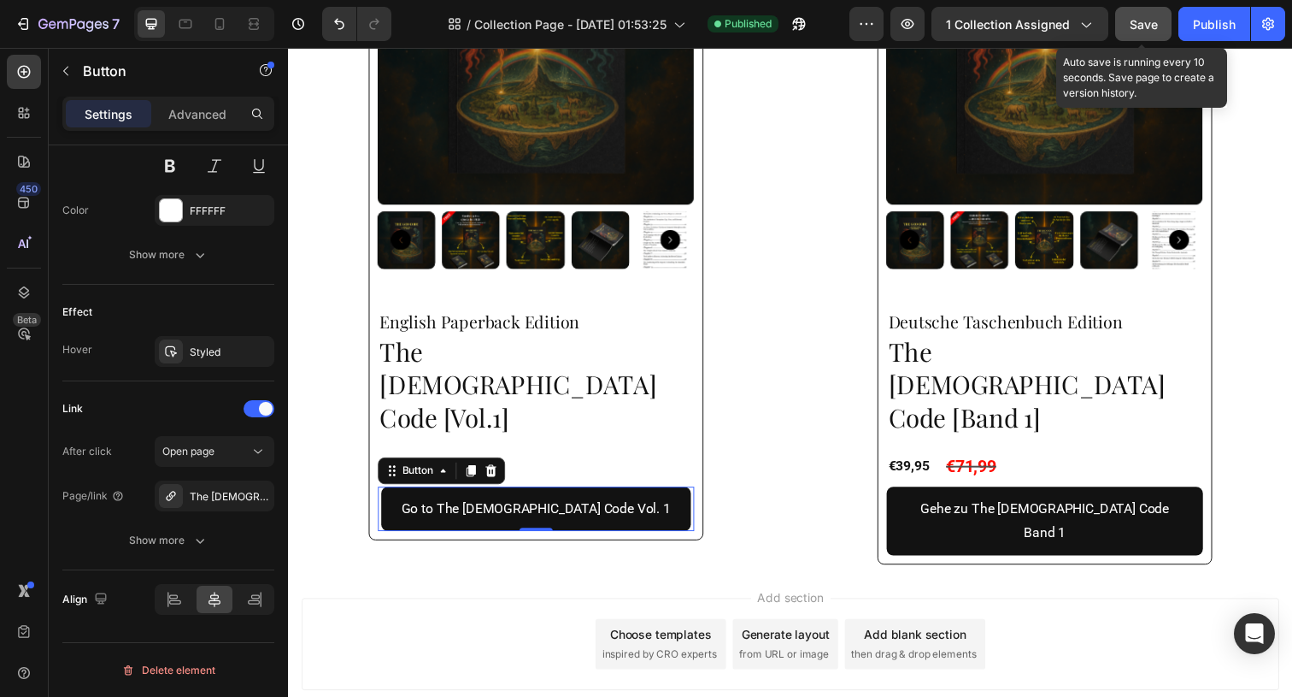
click at [1150, 32] on button "Save" at bounding box center [1143, 24] width 56 height 34
click at [1215, 23] on div "Publish" at bounding box center [1214, 24] width 43 height 18
